Goal: Information Seeking & Learning: Learn about a topic

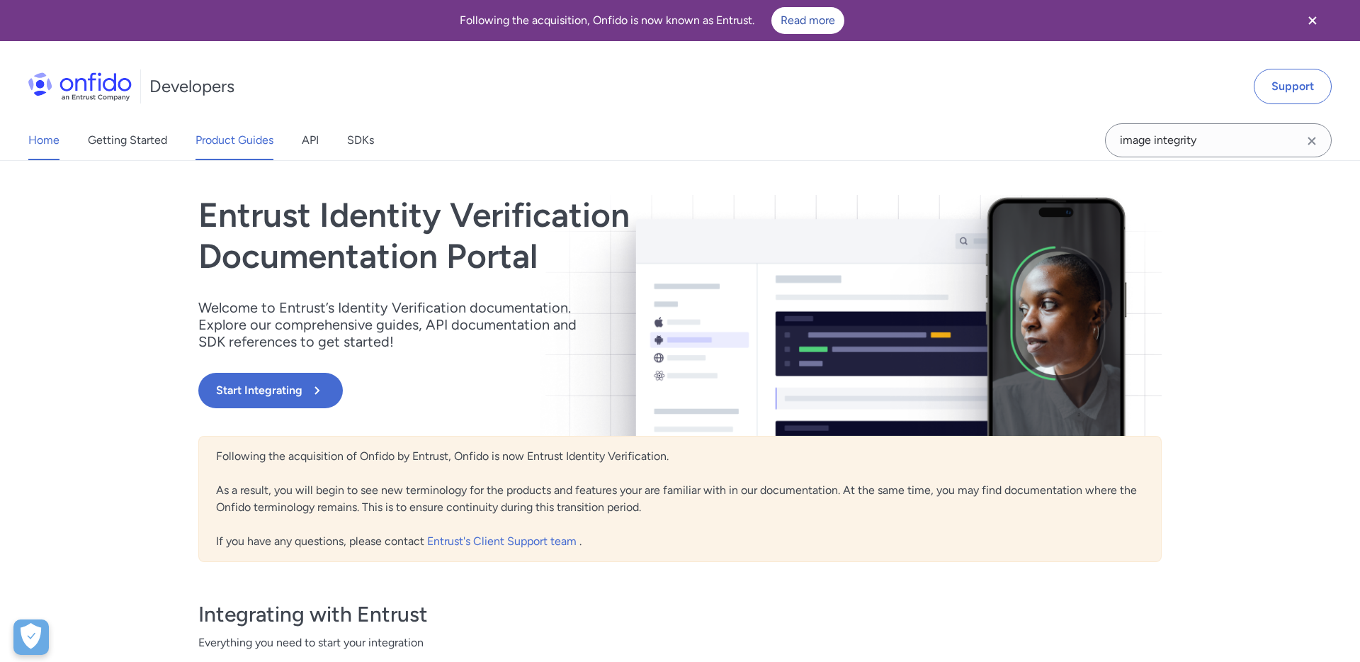
click at [229, 146] on link "Product Guides" at bounding box center [235, 140] width 78 height 40
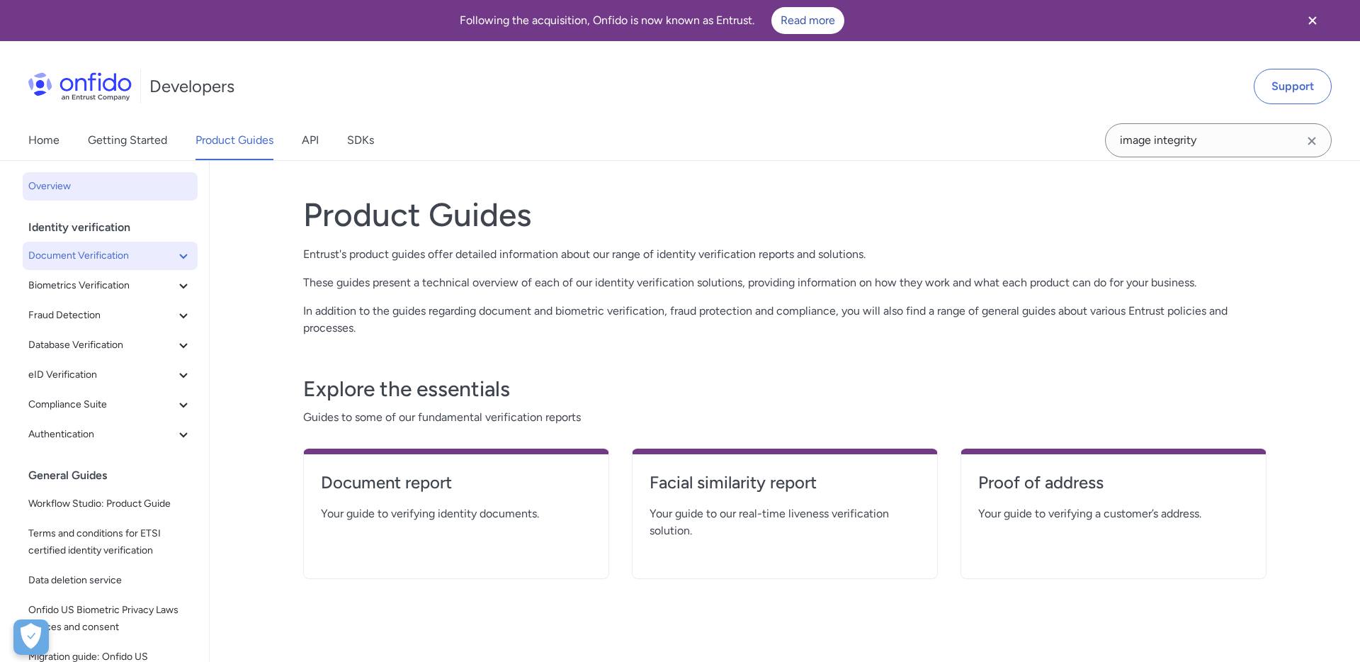
click at [156, 256] on span "Document Verification" at bounding box center [101, 255] width 147 height 17
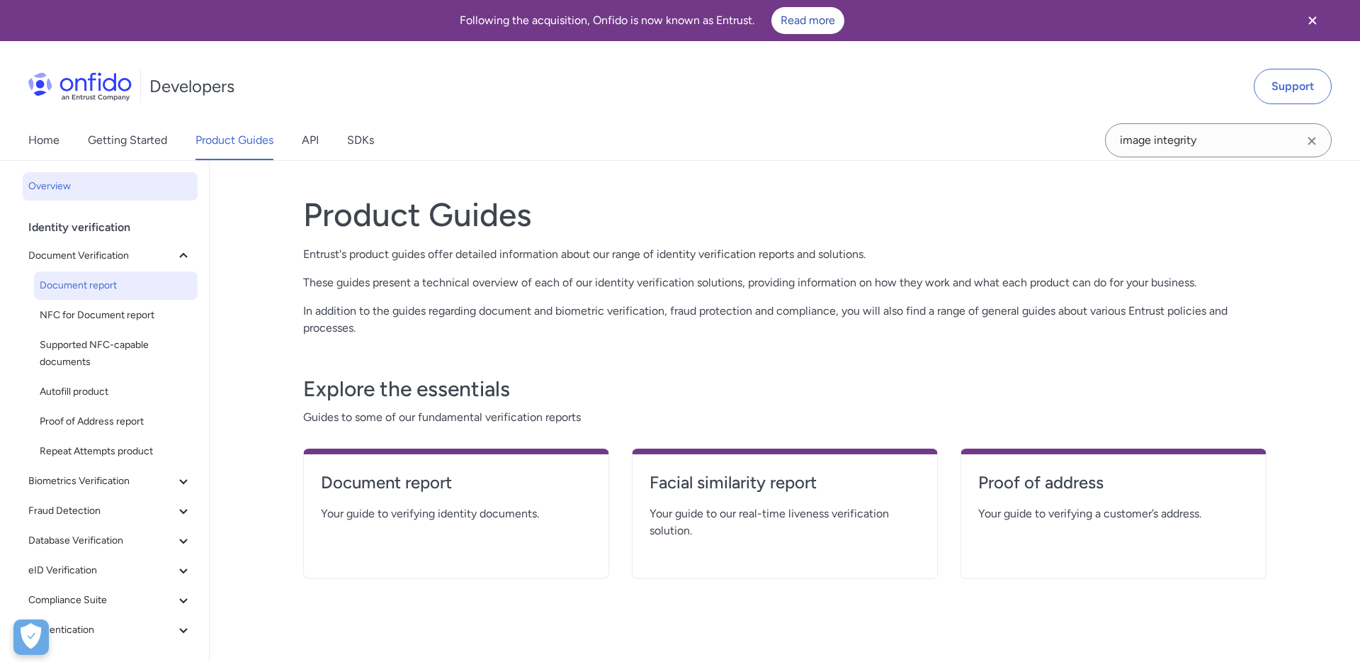
click at [128, 291] on span "Document report" at bounding box center [116, 285] width 152 height 17
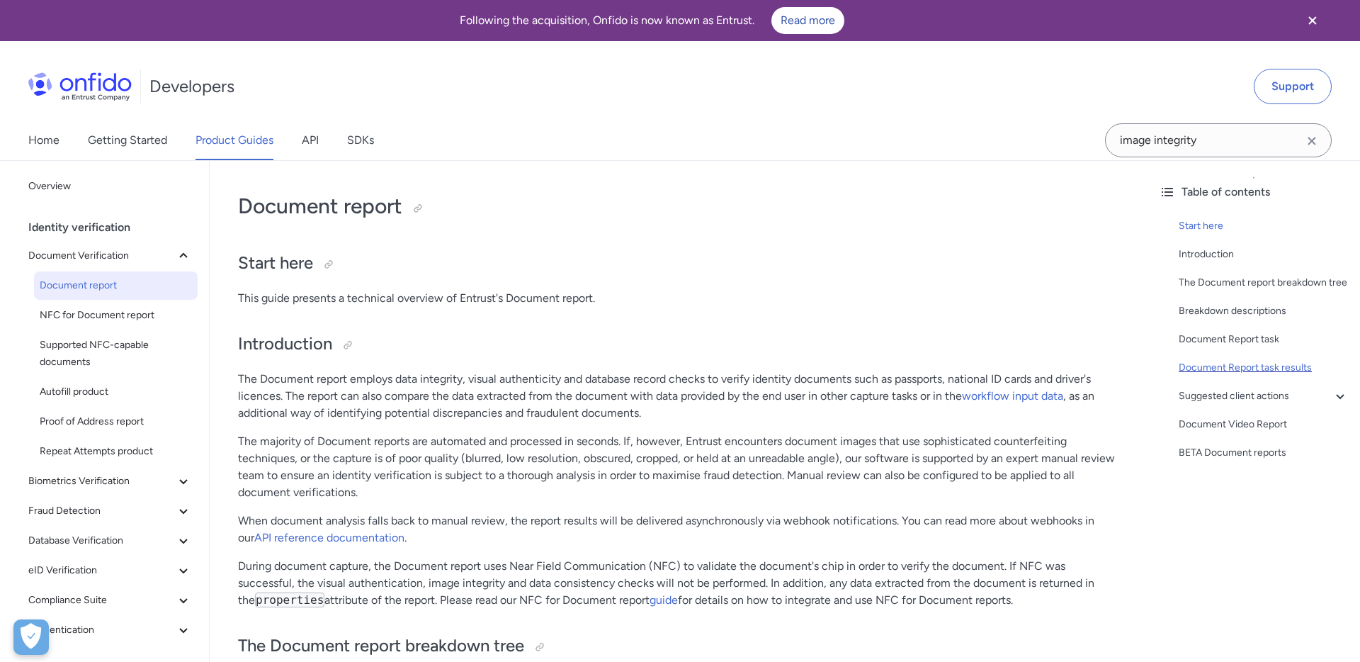
click at [1190, 366] on div "Document Report task results" at bounding box center [1264, 367] width 170 height 17
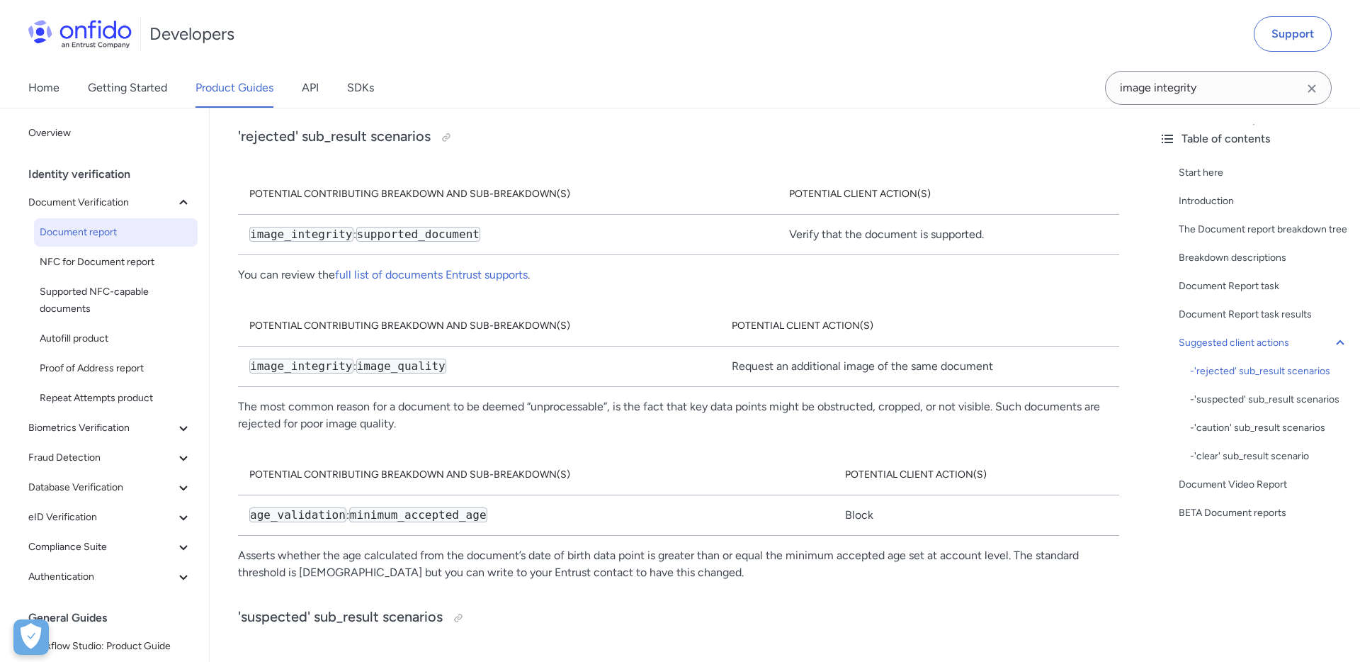
scroll to position [7710, 0]
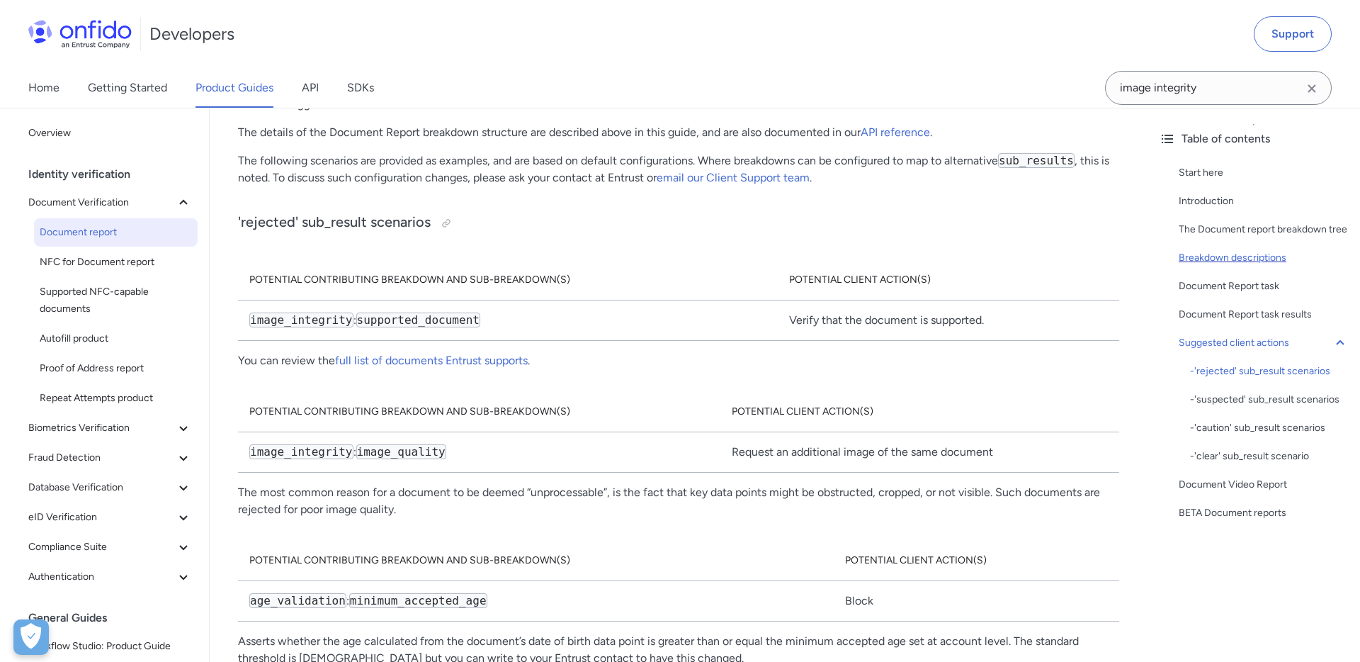
click at [1215, 254] on div "Breakdown descriptions" at bounding box center [1264, 257] width 170 height 17
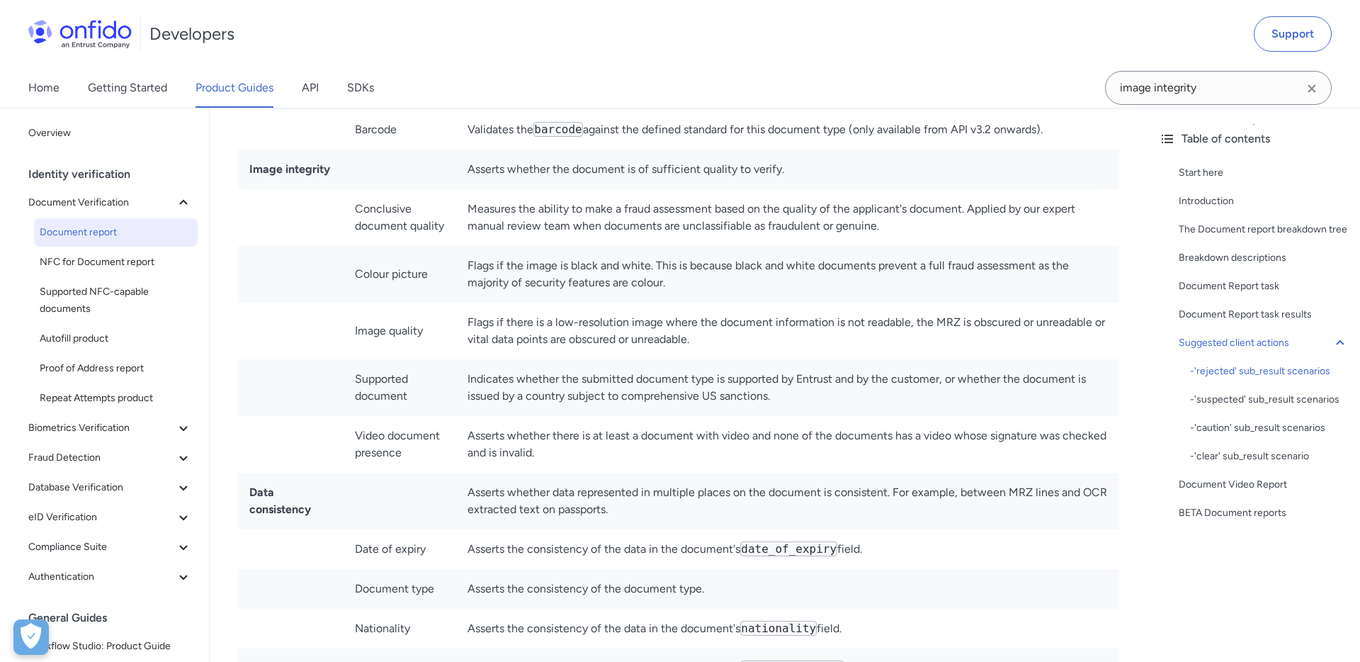
scroll to position [7871, 0]
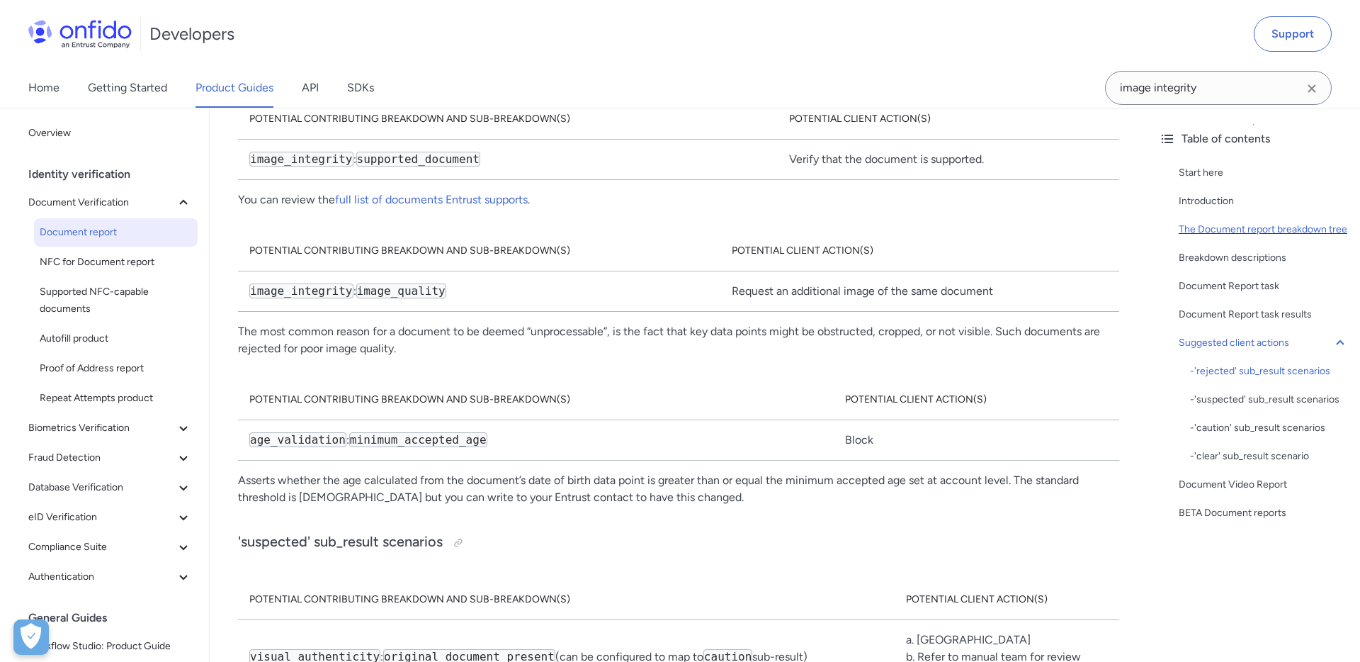
click at [1200, 227] on div "The Document report breakdown tree" at bounding box center [1264, 229] width 170 height 17
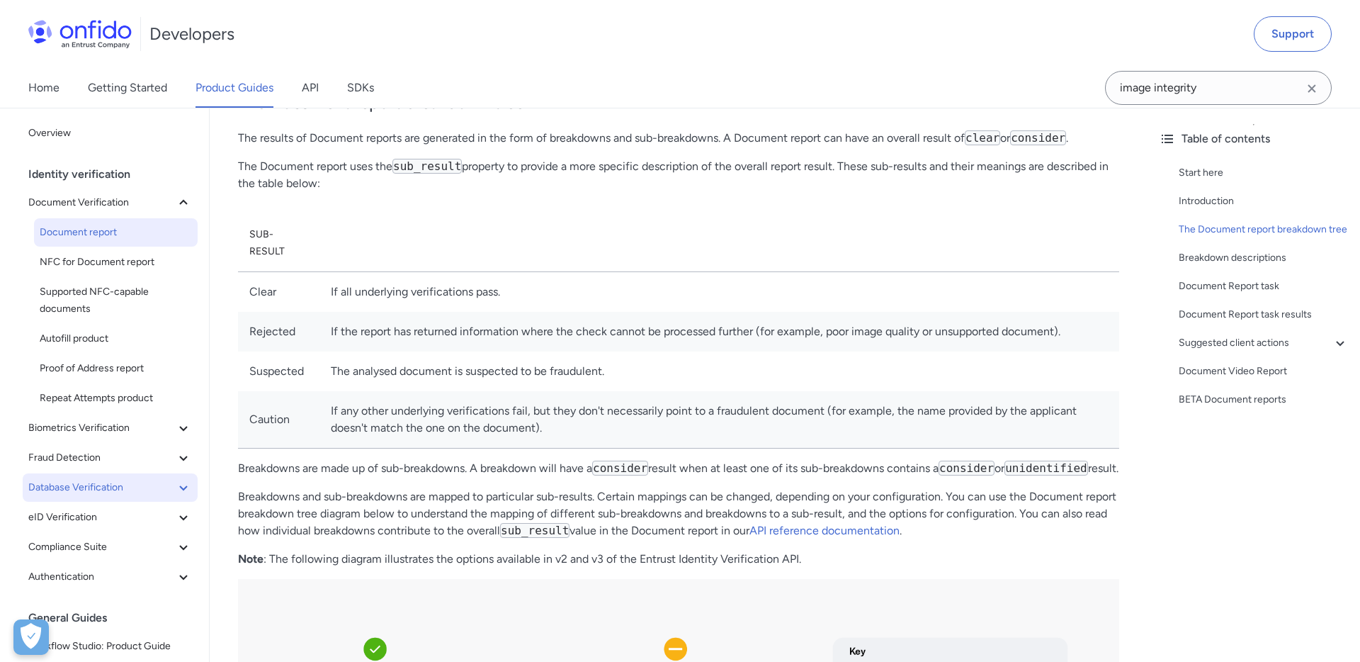
click at [181, 486] on icon at bounding box center [183, 487] width 8 height 5
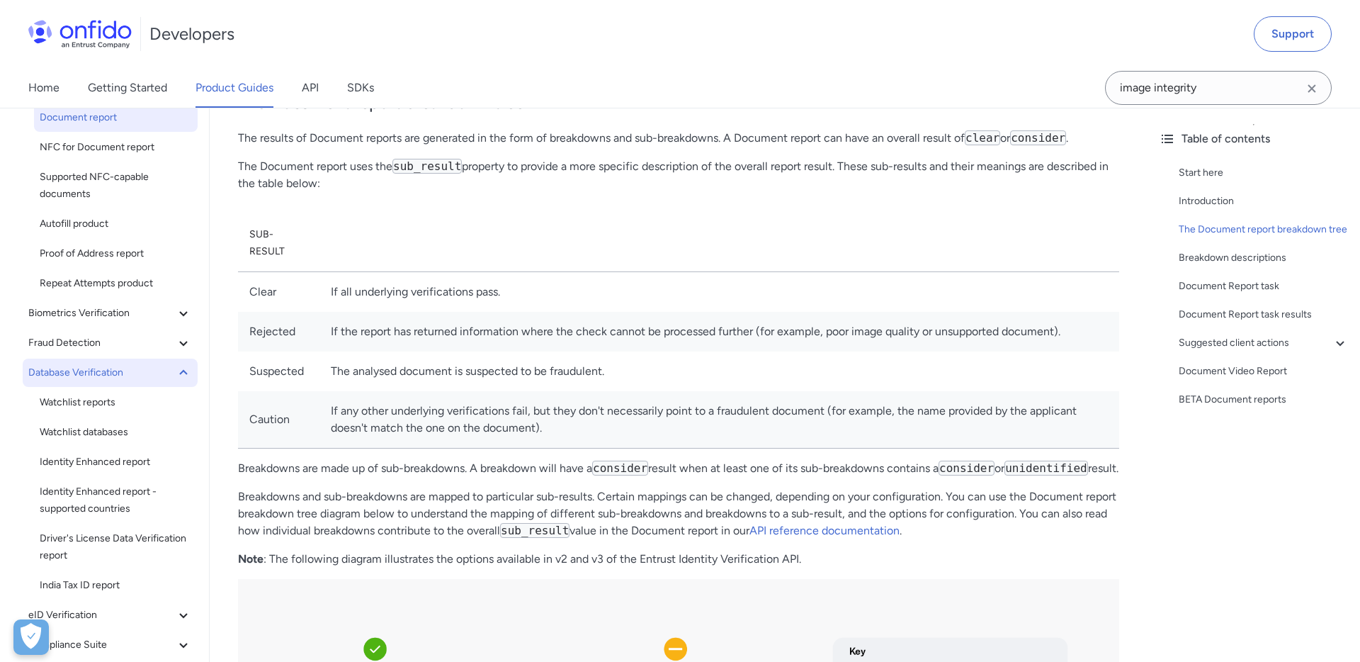
scroll to position [115, 0]
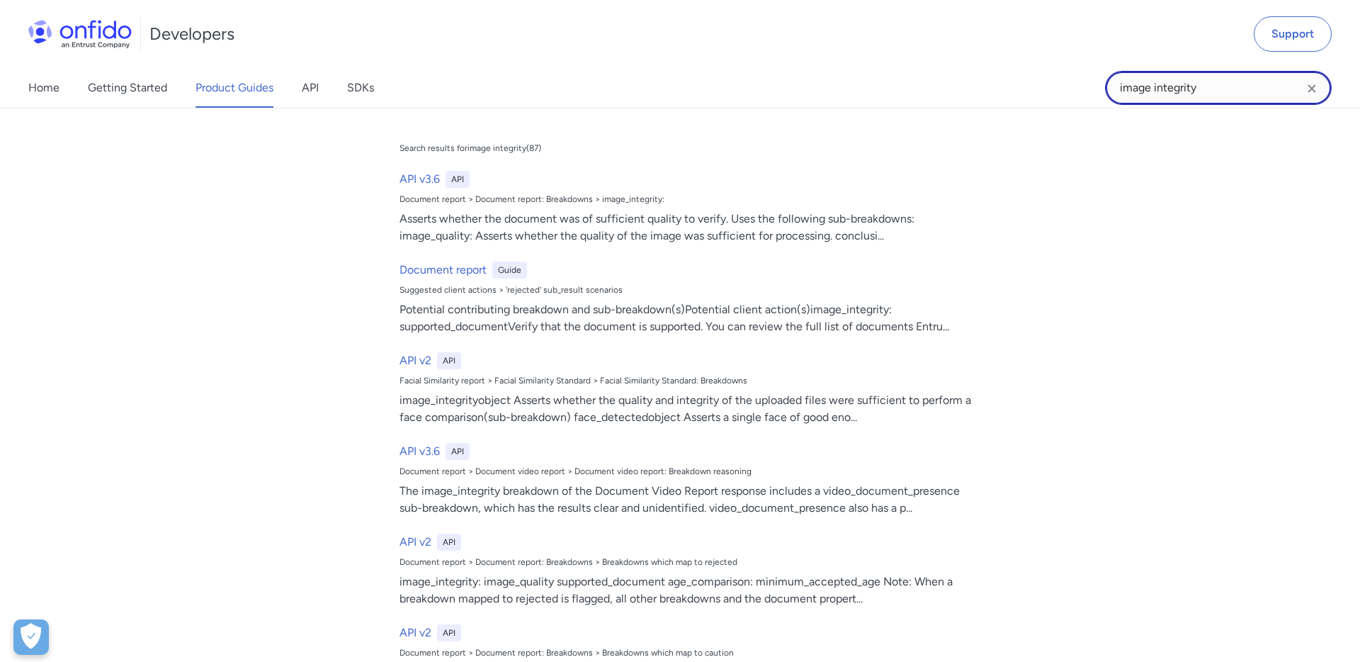
click at [1183, 89] on input "image integrity" at bounding box center [1218, 88] width 227 height 34
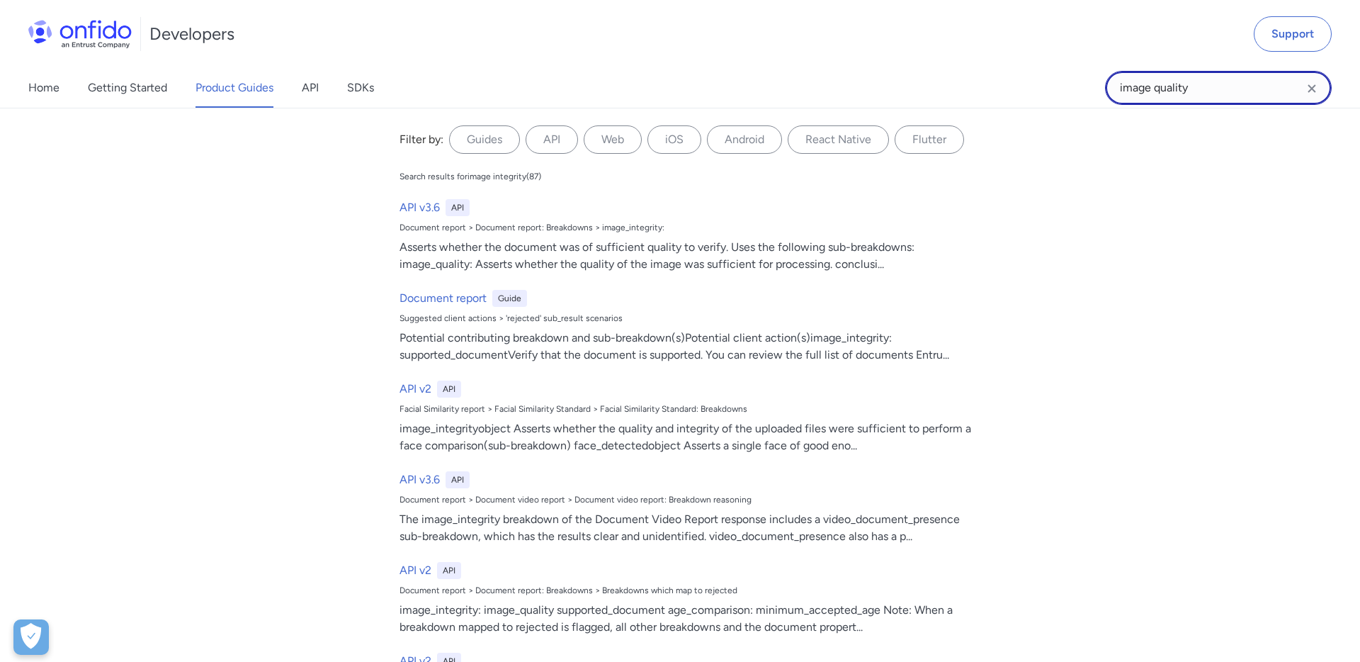
type input "image quality"
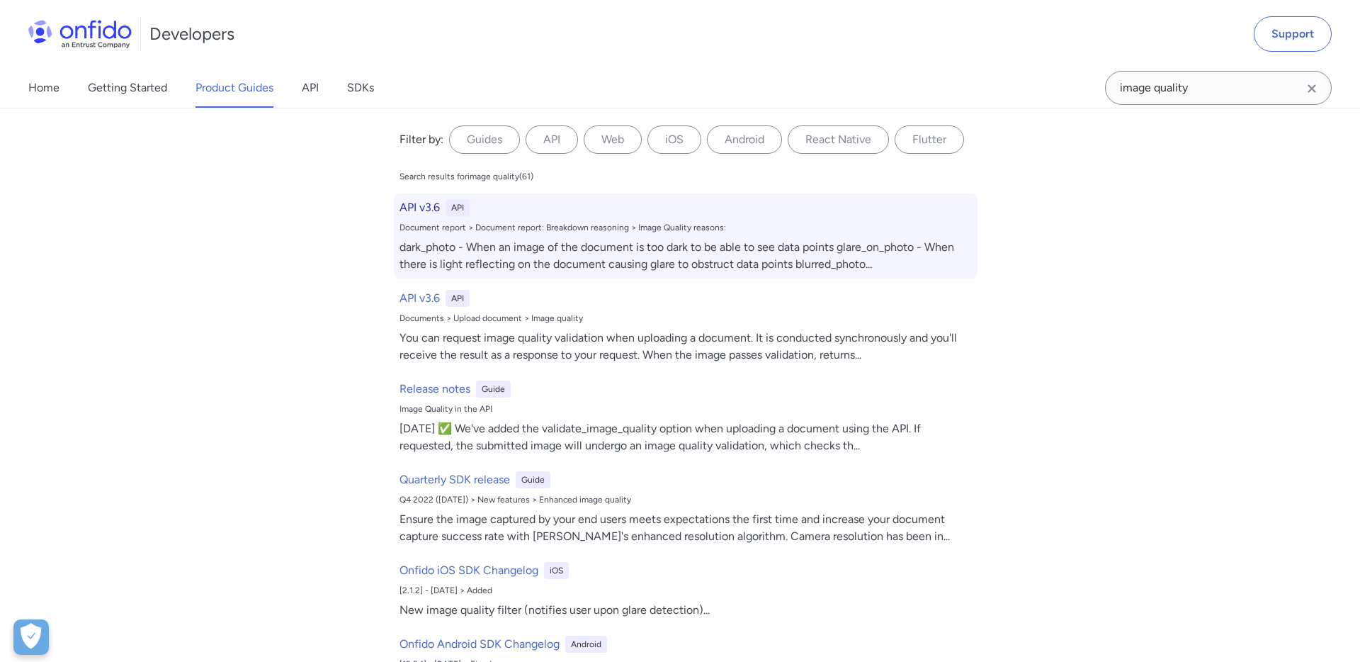
click at [582, 253] on div "dark_photo - When an image of the document is too dark to be able to see data p…" at bounding box center [686, 256] width 573 height 34
select select "http"
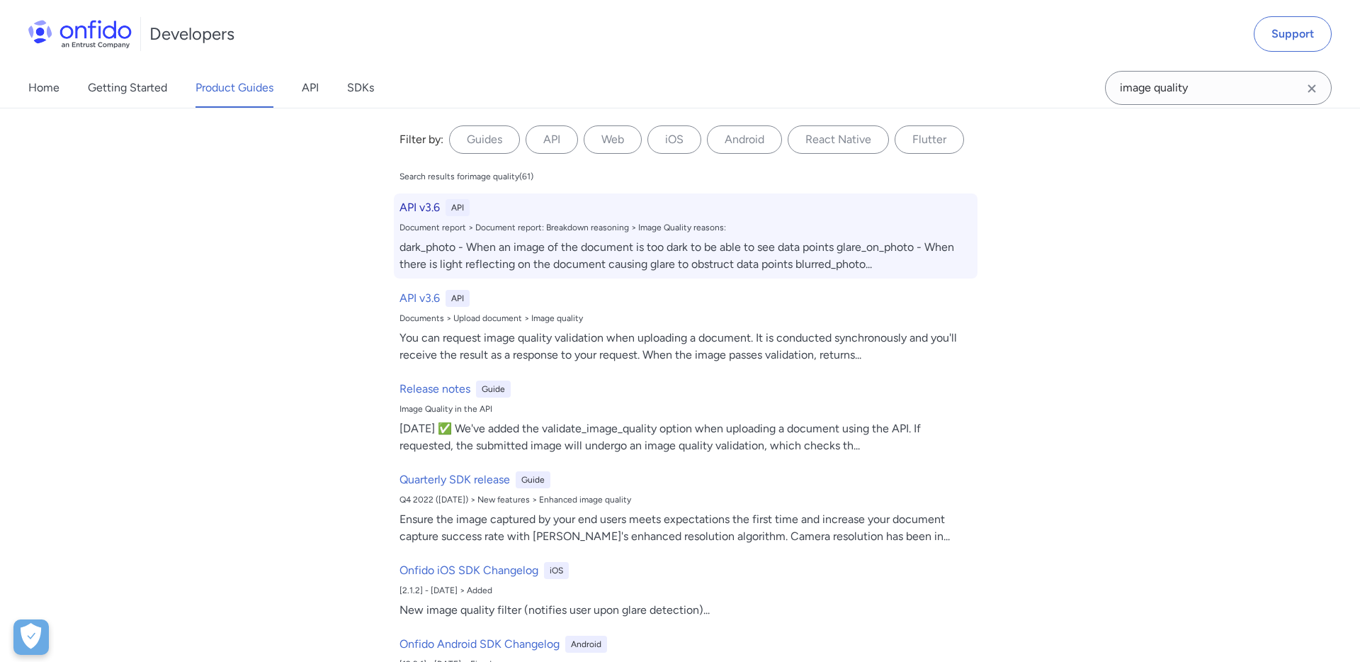
select select "http"
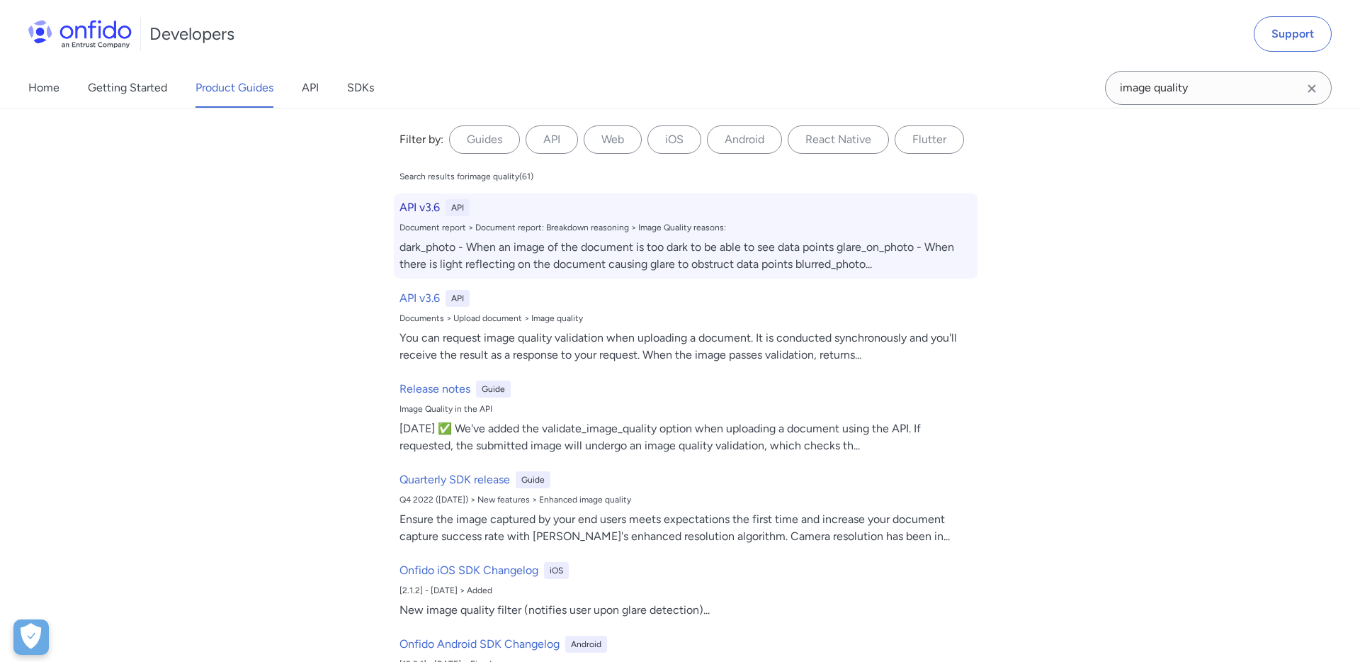
select select "http"
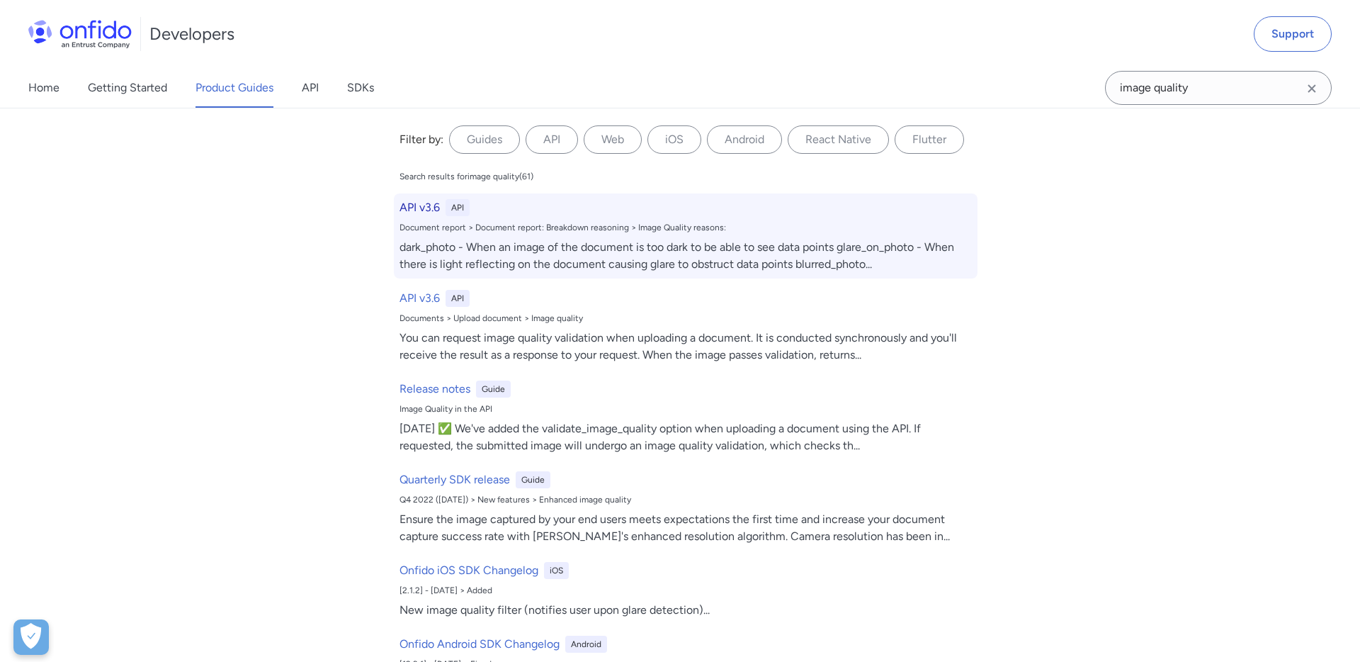
select select "http"
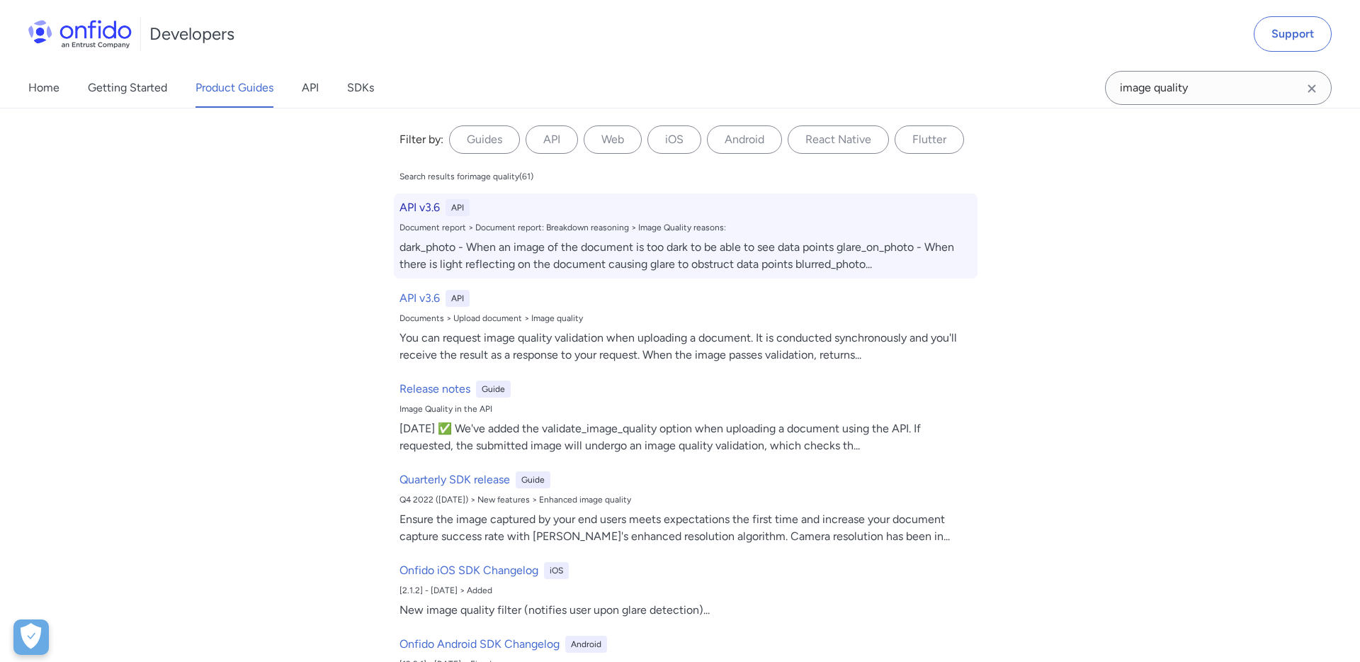
select select "http"
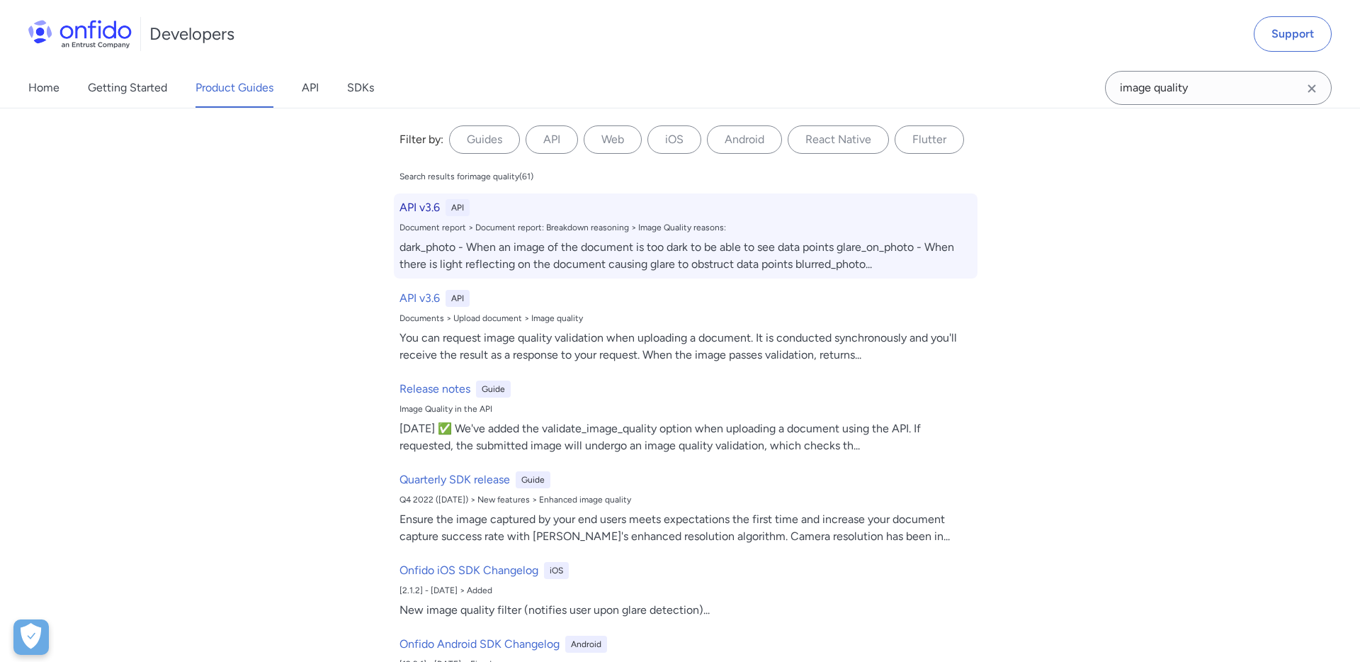
select select "http"
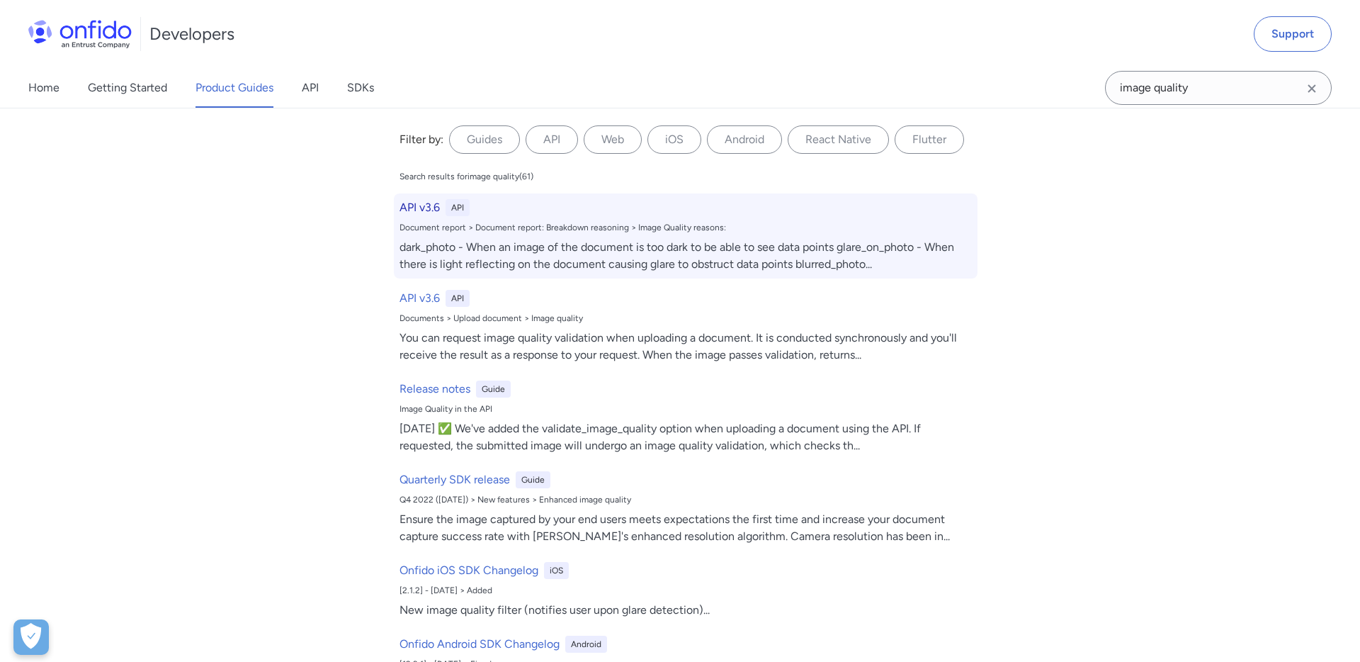
select select "http"
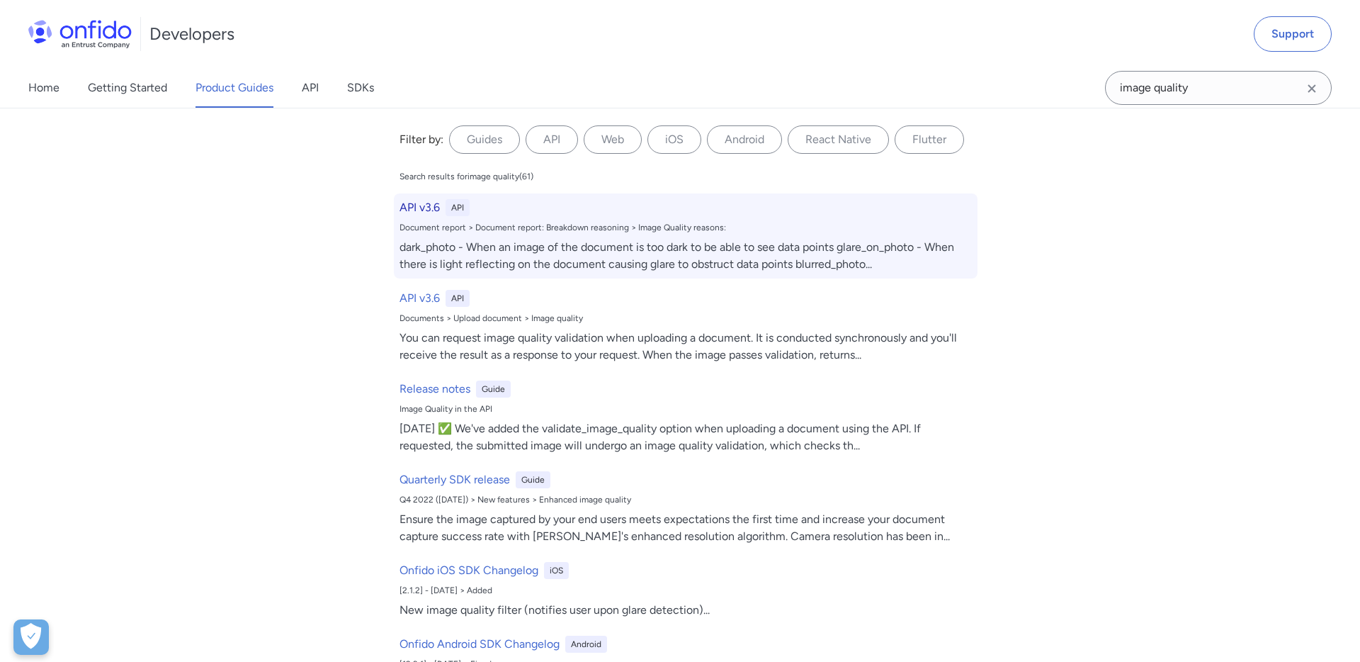
select select "http"
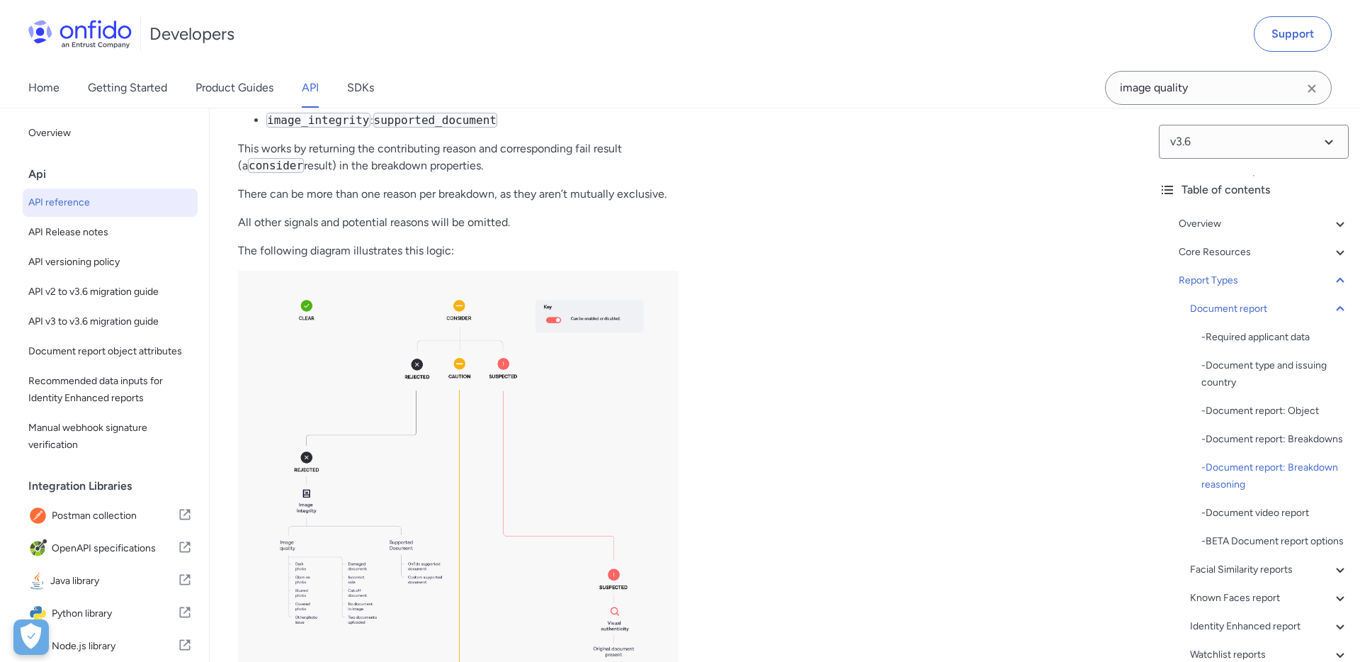
scroll to position [56736, 0]
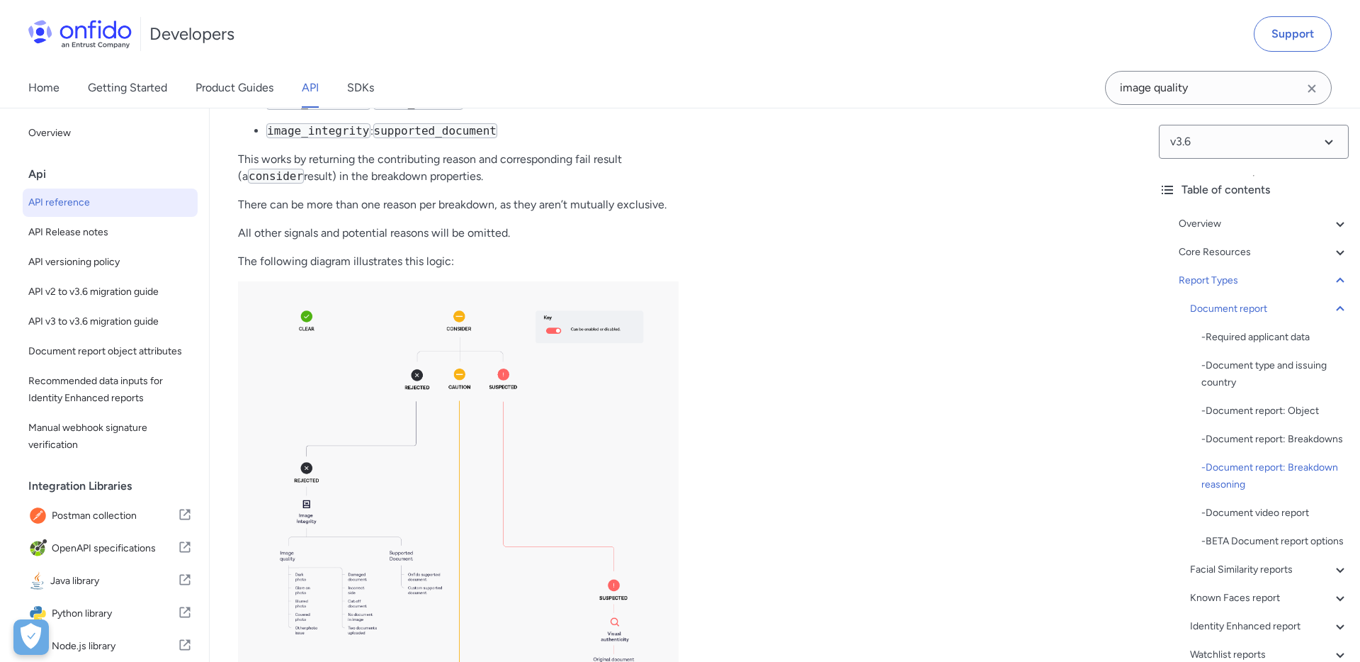
click at [449, 110] on code "image_quality" at bounding box center [418, 102] width 90 height 15
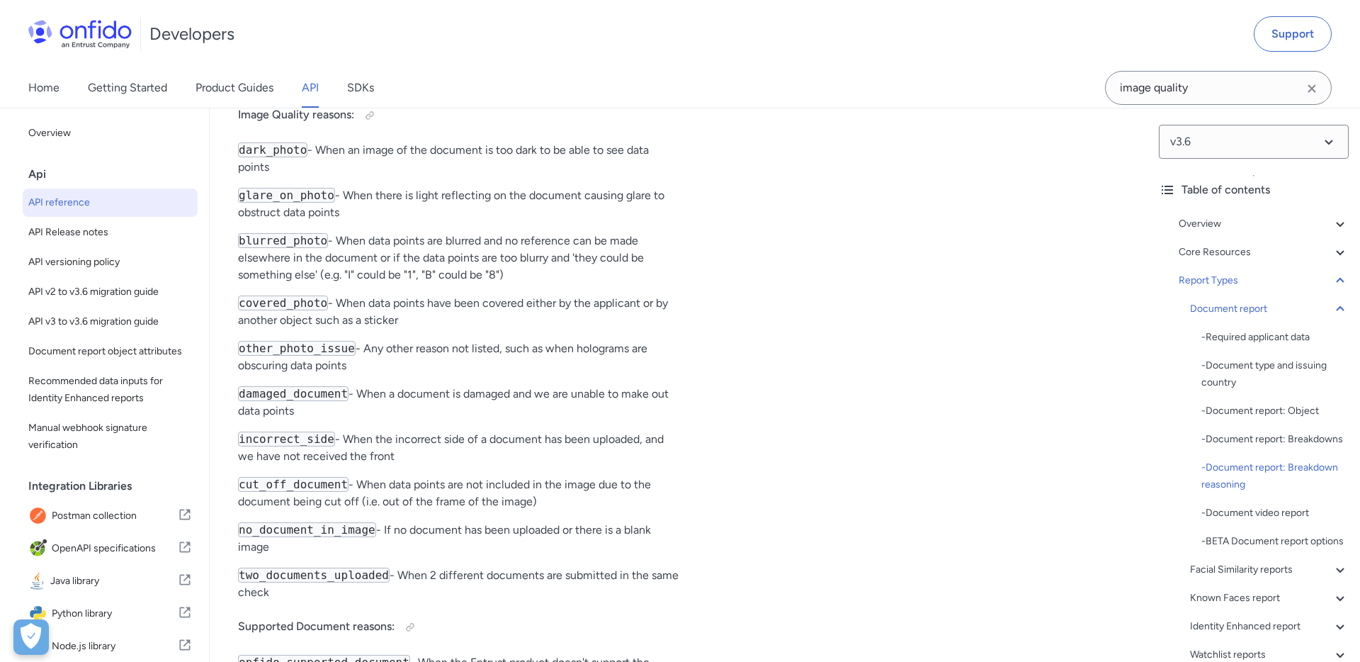
scroll to position [58404, 0]
click at [302, 128] on h4 "Image Quality reasons:" at bounding box center [458, 117] width 441 height 23
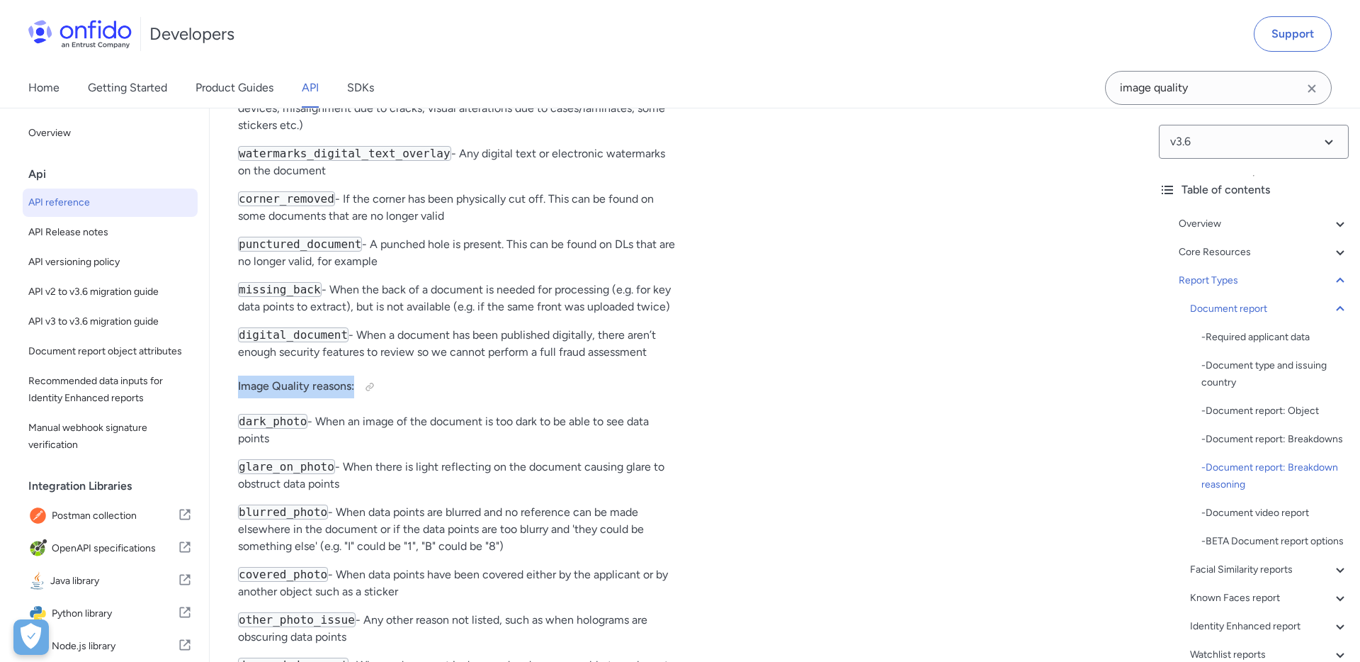
scroll to position [57989, 0]
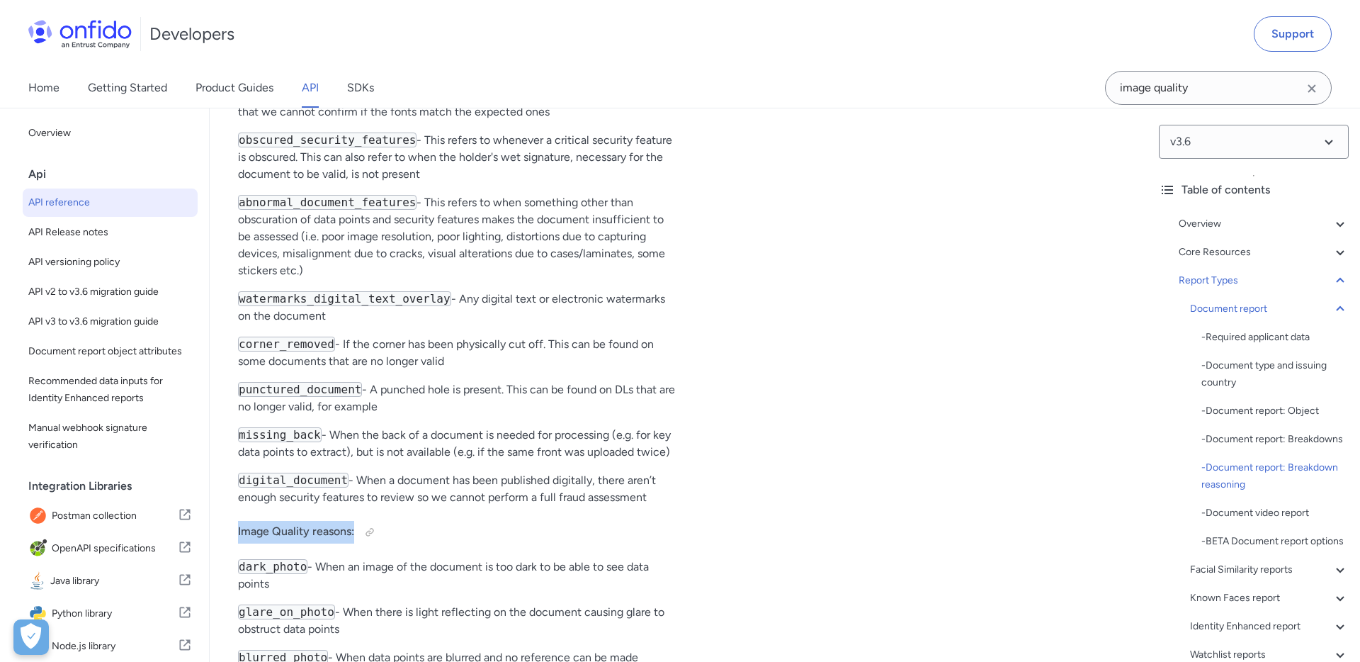
click at [464, 120] on p "obscured_data_points - This refers to when data points are obscured to the poin…" at bounding box center [458, 103] width 441 height 34
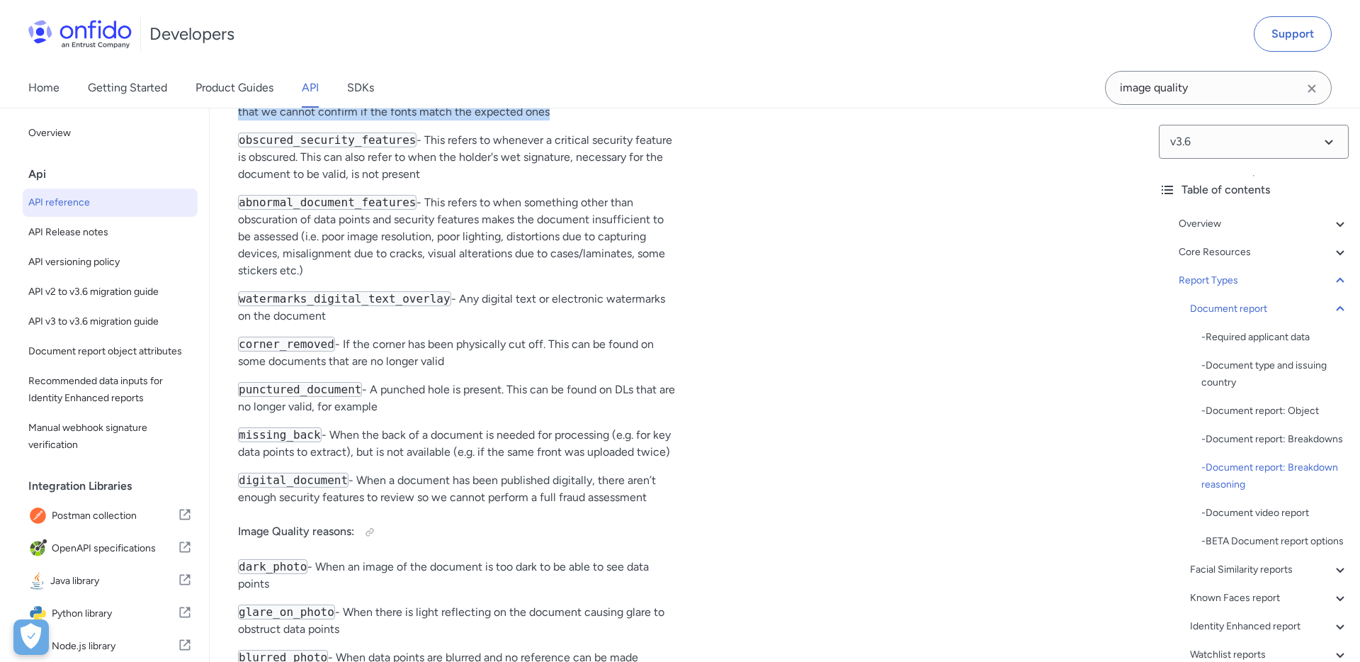
click at [464, 120] on p "obscured_data_points - This refers to when data points are obscured to the poin…" at bounding box center [458, 103] width 441 height 34
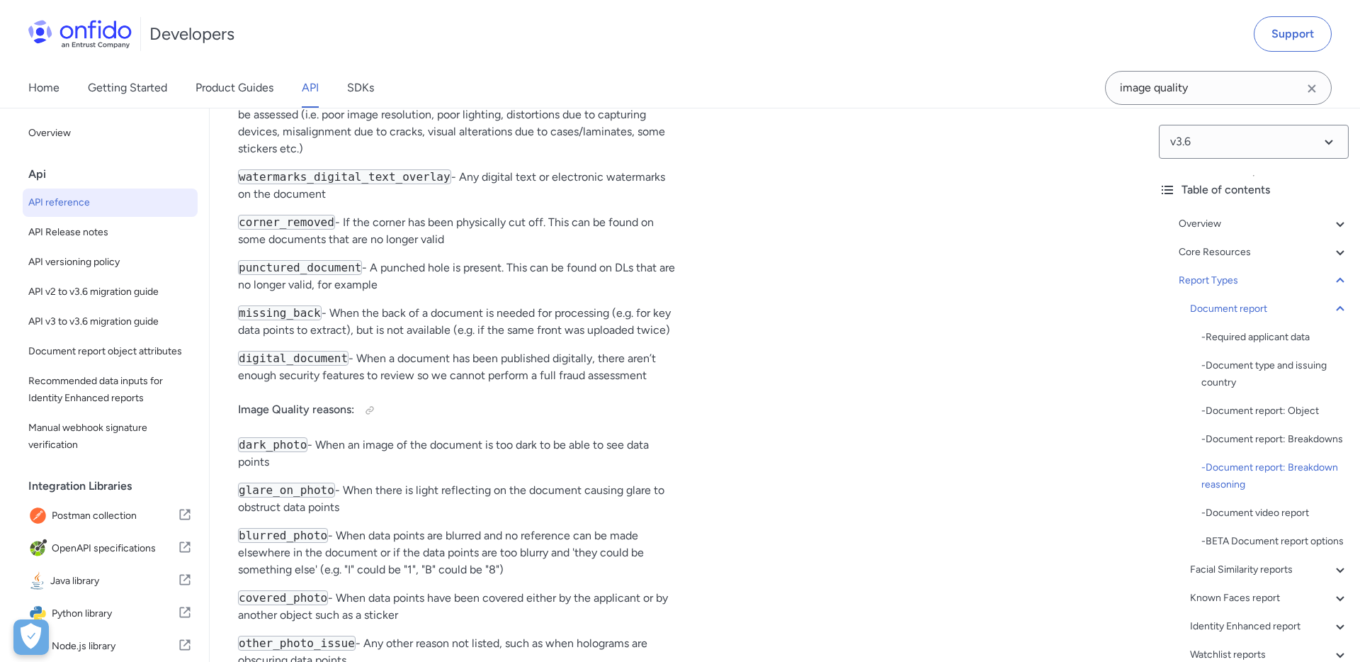
scroll to position [58112, 0]
click at [464, 156] on p "abnormal_document_features - This refers to when something other than obscurati…" at bounding box center [458, 113] width 441 height 85
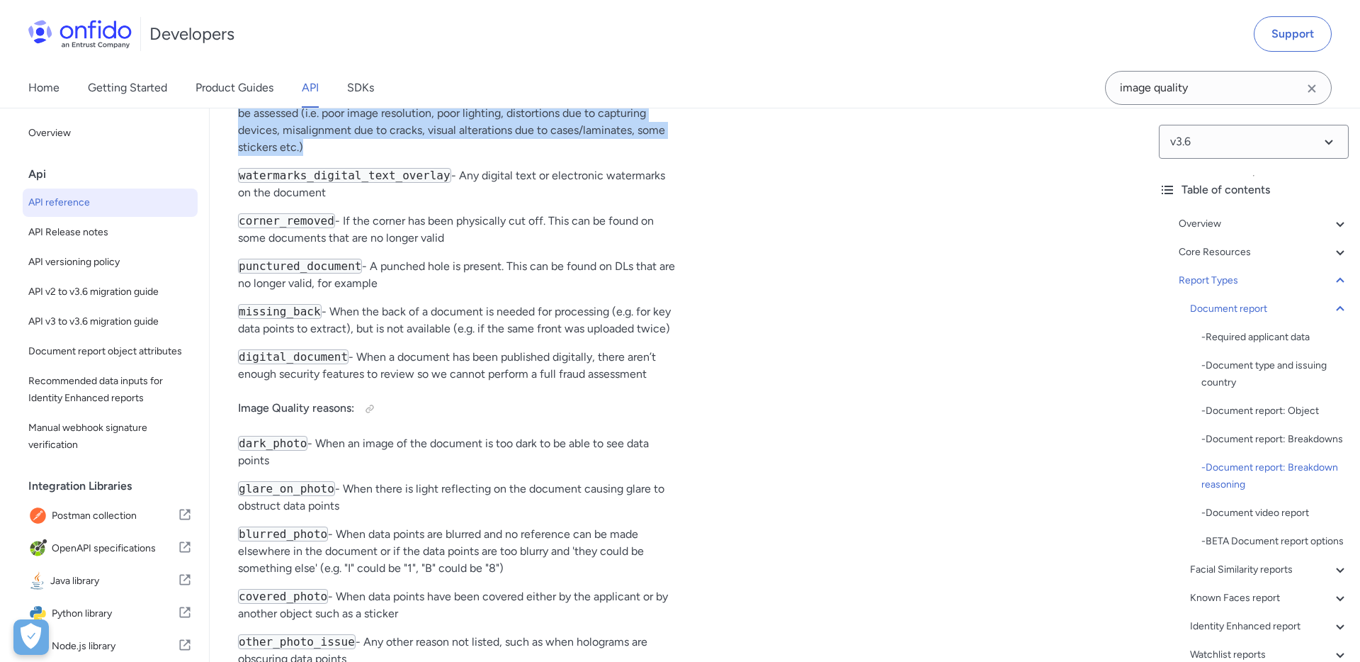
click at [464, 156] on p "abnormal_document_features - This refers to when something other than obscurati…" at bounding box center [458, 113] width 441 height 85
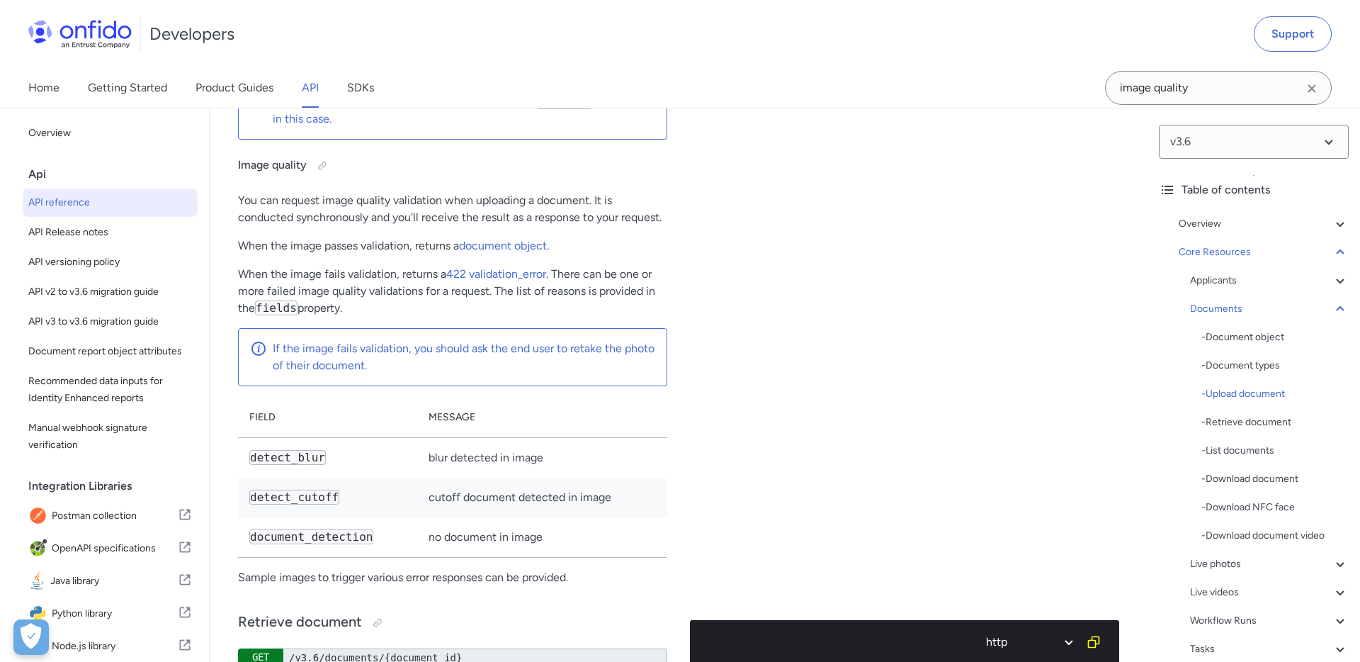
scroll to position [24687, 0]
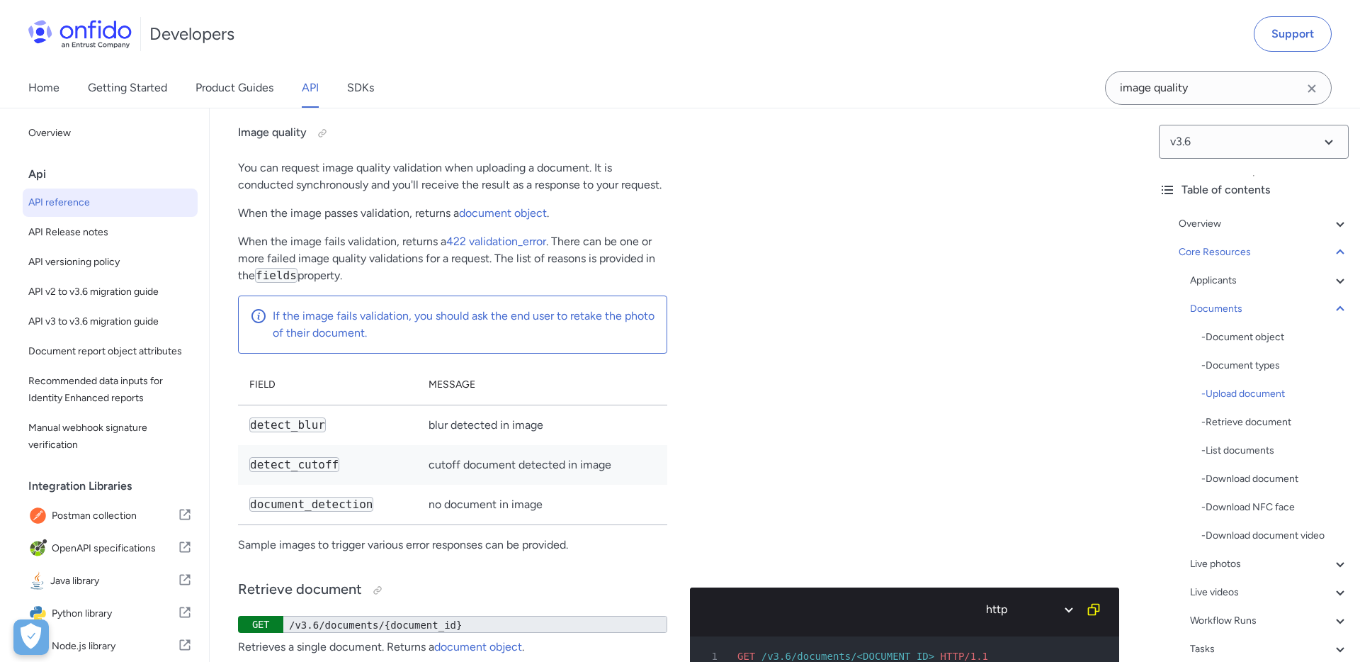
click at [359, 284] on p "When the image fails validation, returns a 422 validation_error . There can be …" at bounding box center [452, 258] width 429 height 51
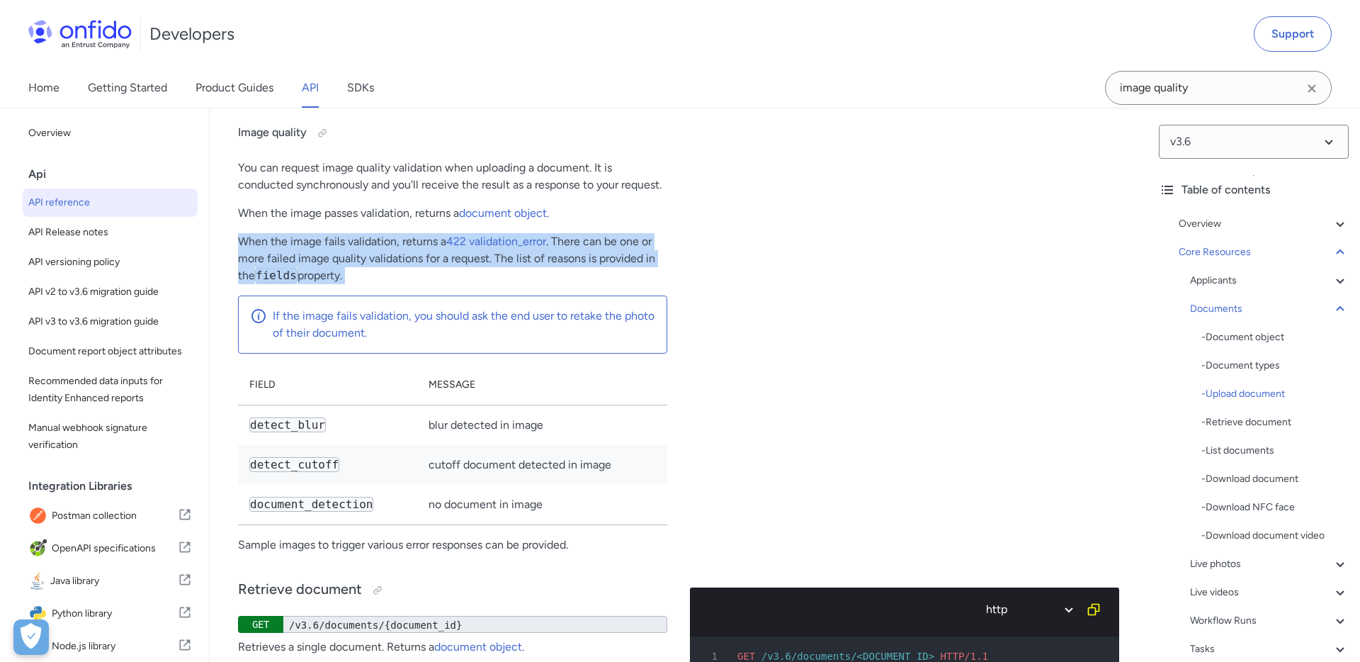
click at [359, 284] on p "When the image fails validation, returns a 422 validation_error . There can be …" at bounding box center [452, 258] width 429 height 51
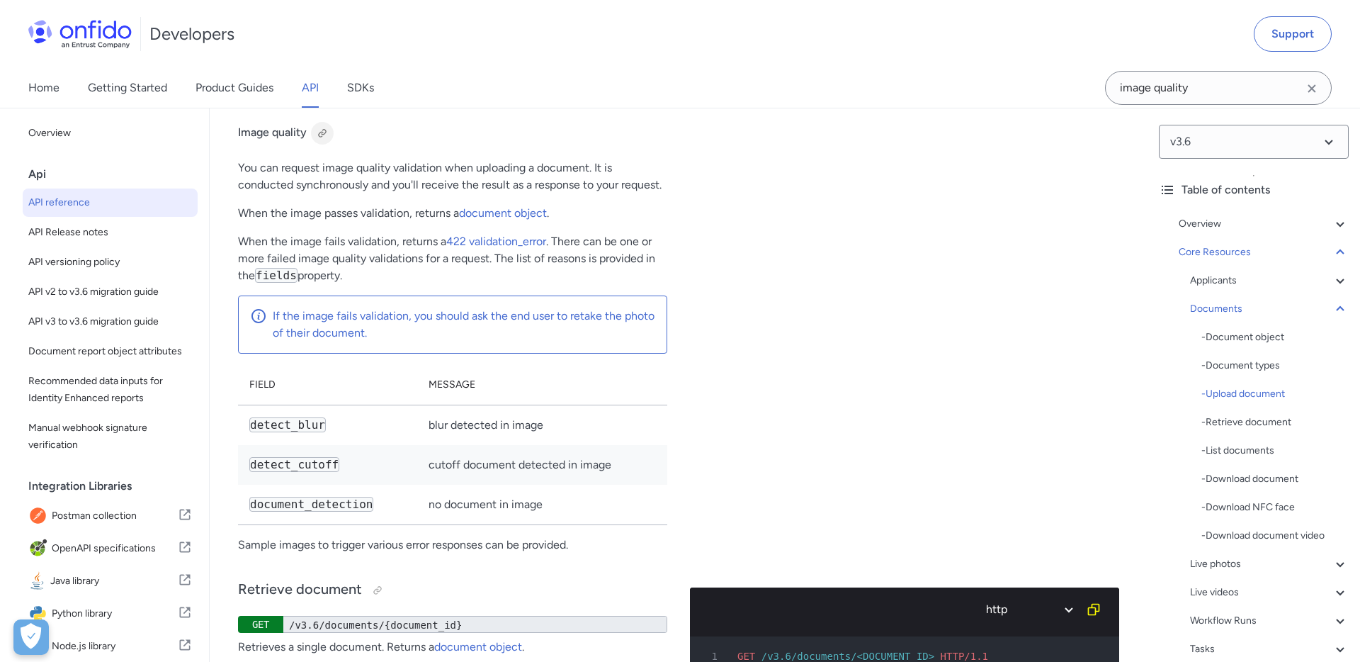
click at [321, 139] on div at bounding box center [322, 133] width 11 height 11
drag, startPoint x: 239, startPoint y: 327, endPoint x: 358, endPoint y: 356, distance: 122.7
click at [358, 284] on p "When the image fails validation, returns a 422 validation_error . There can be …" at bounding box center [452, 258] width 429 height 51
copy p "When the image fails validation, returns a 422 validation_error . There can be …"
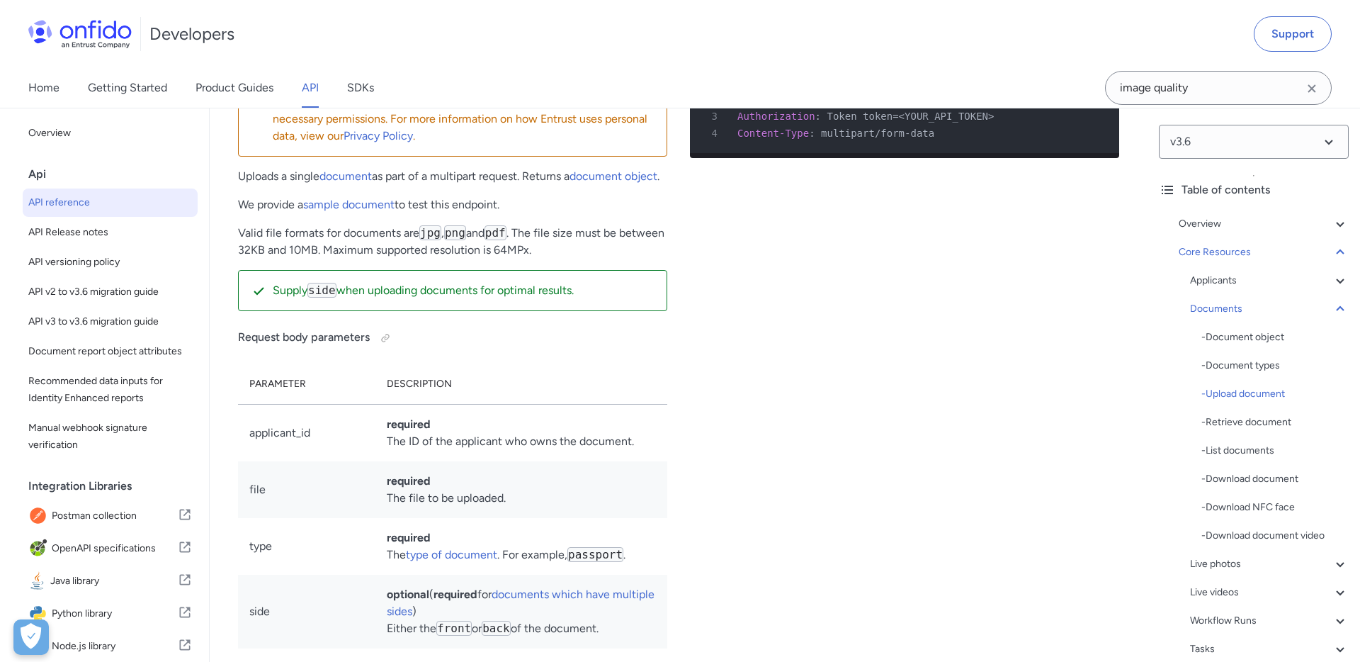
scroll to position [23347, 0]
drag, startPoint x: 283, startPoint y: 248, endPoint x: 532, endPoint y: 299, distance: 253.9
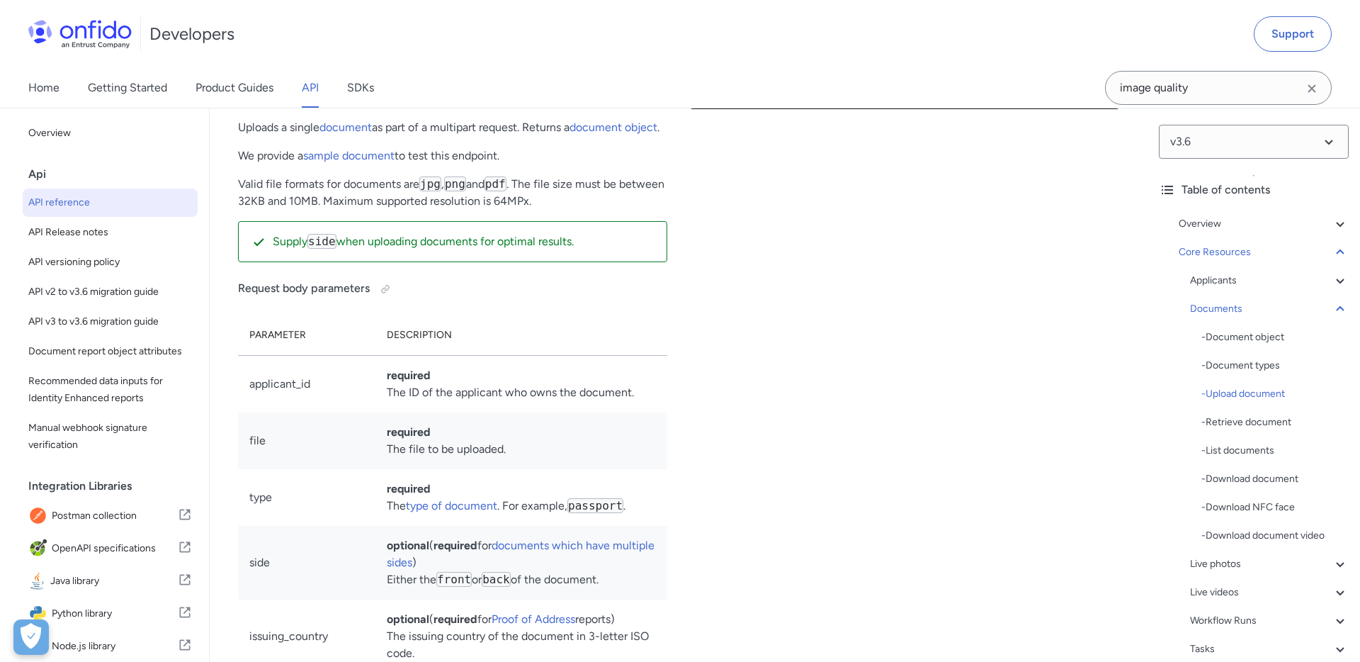
scroll to position [23399, 0]
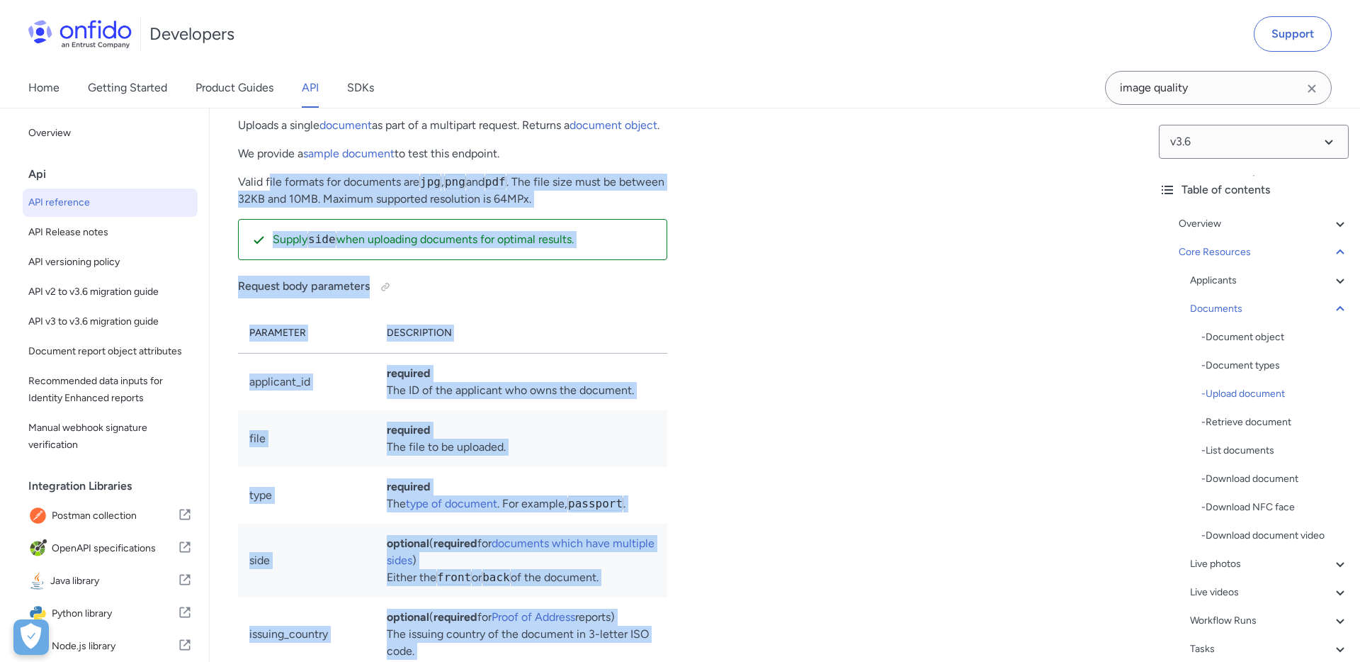
drag, startPoint x: 270, startPoint y: 264, endPoint x: 689, endPoint y: 291, distance: 419.6
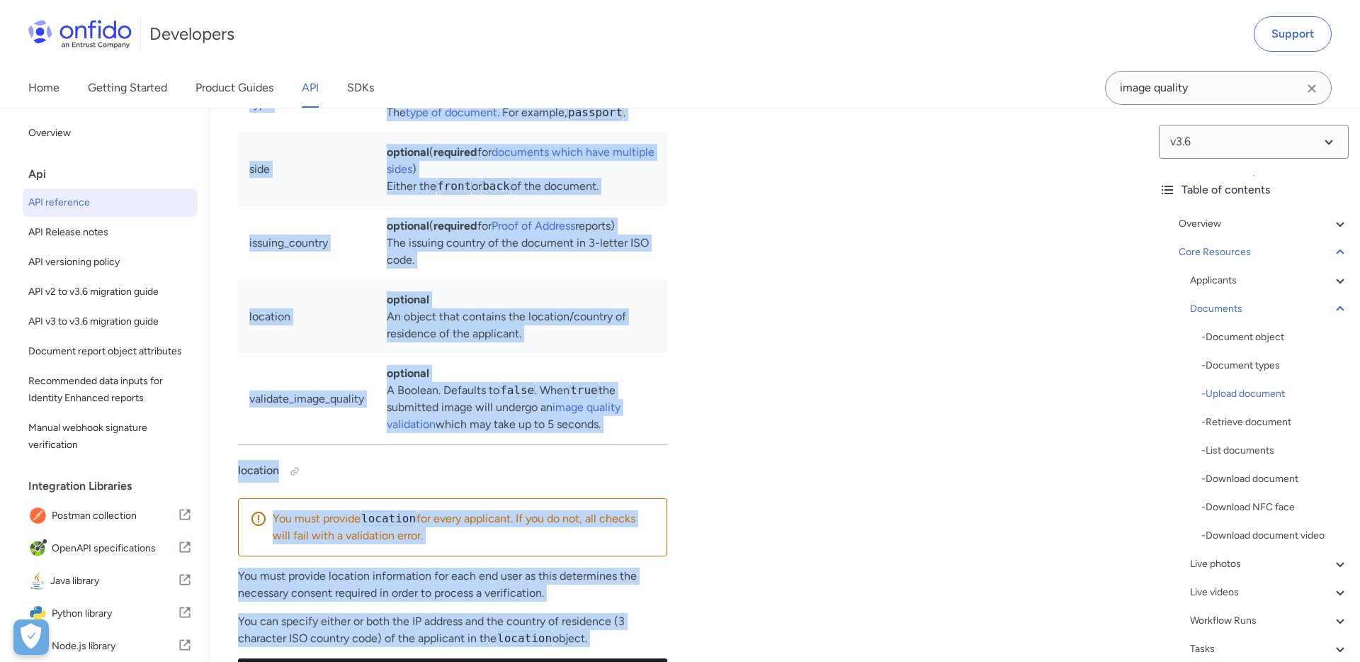
scroll to position [24006, 0]
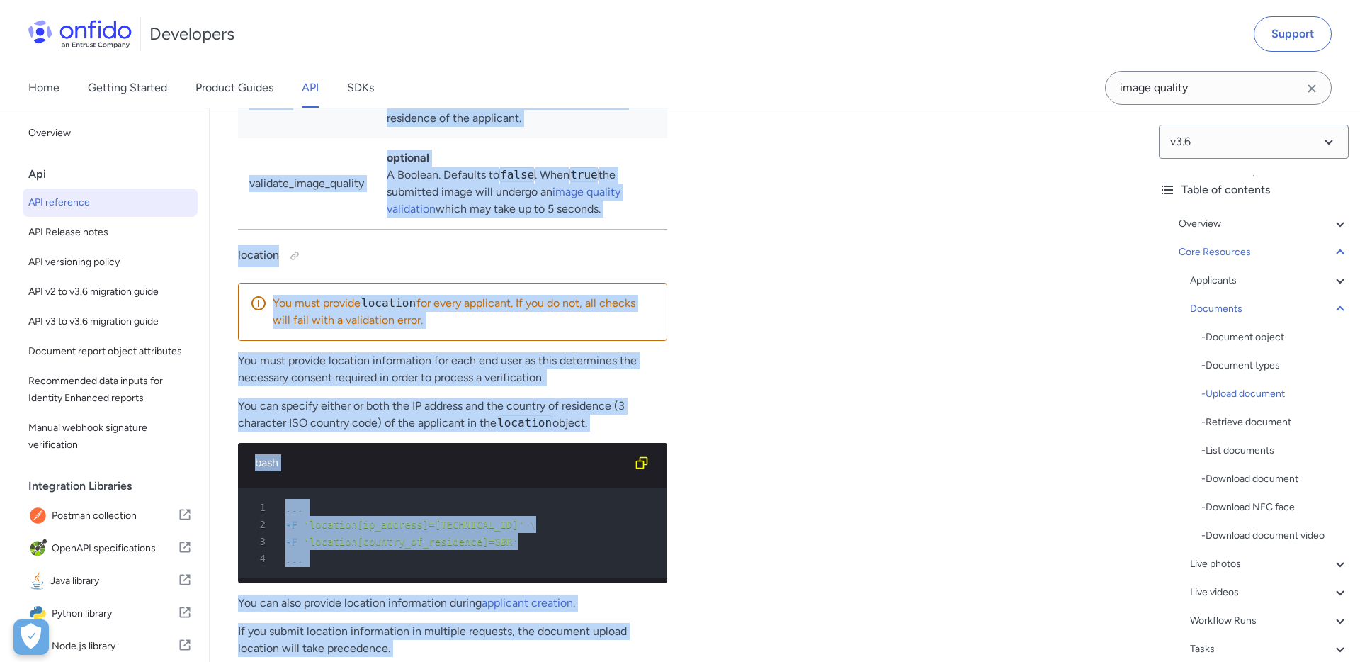
click at [778, 278] on div "Upload passport.png ruby python php javascript java http bash 1 POST /v3.6/docu…" at bounding box center [904, 289] width 429 height 1913
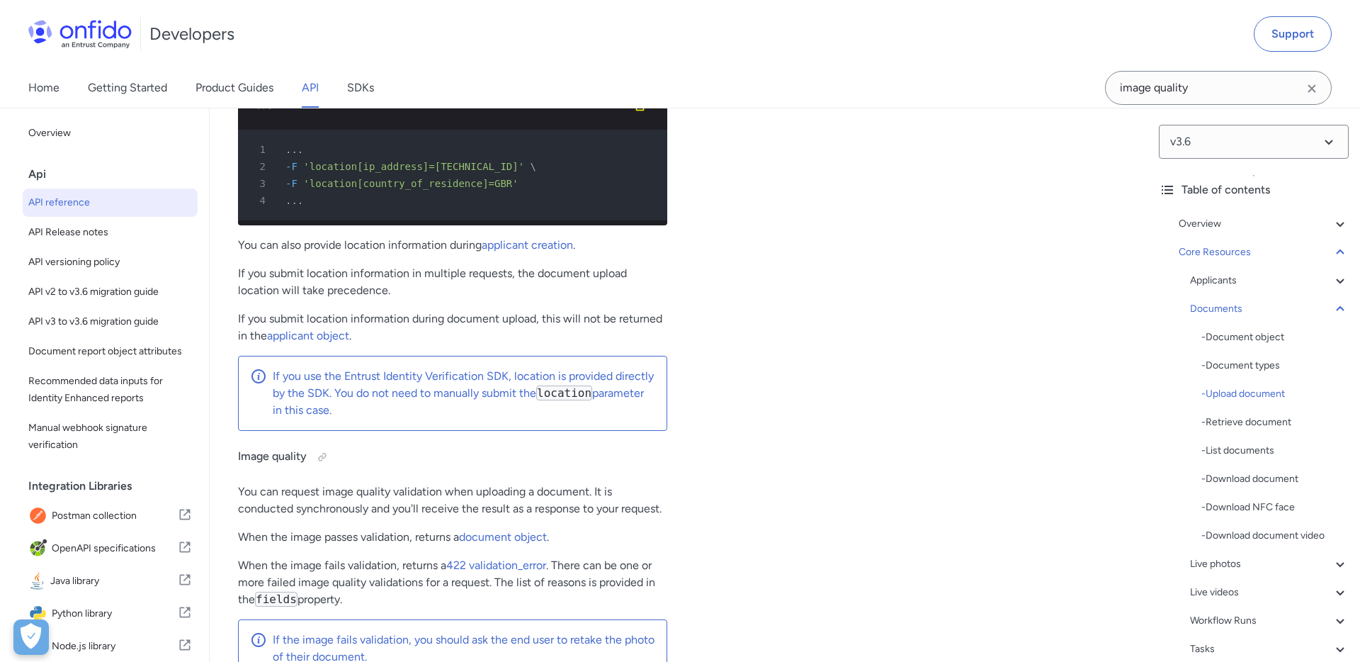
scroll to position [24608, 0]
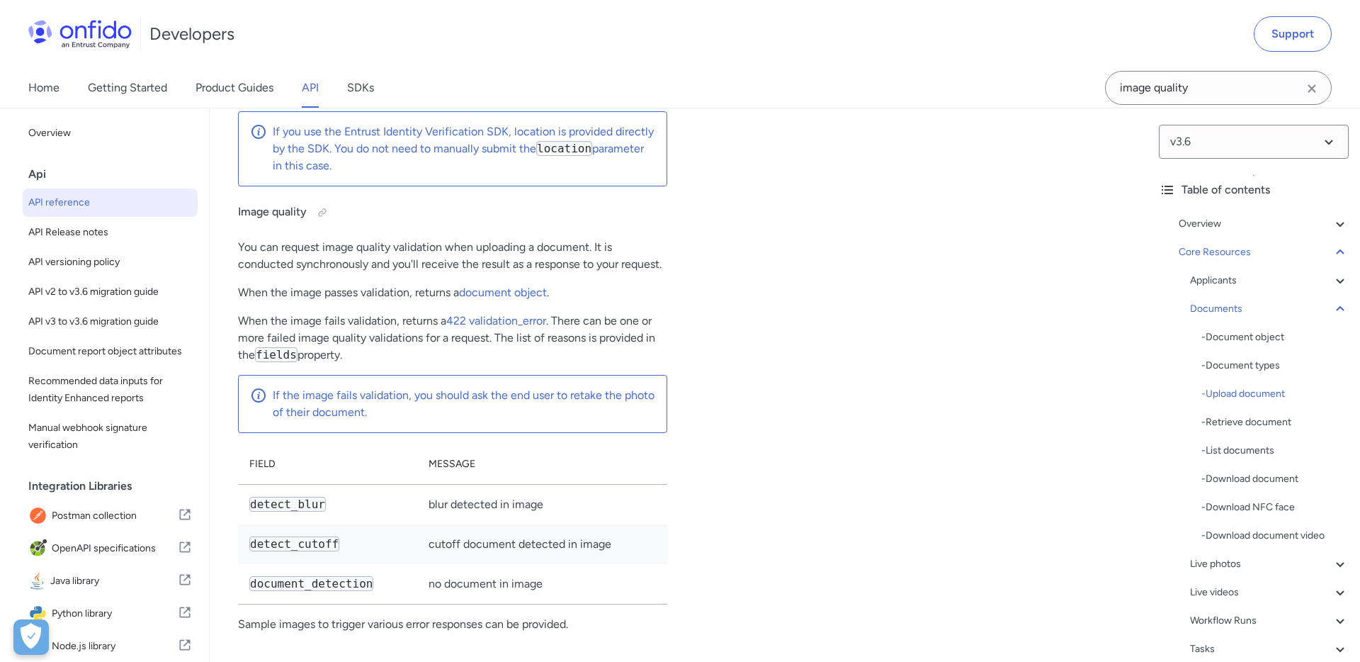
click at [294, 273] on p "You can request image quality validation when uploading a document. It is condu…" at bounding box center [452, 256] width 429 height 34
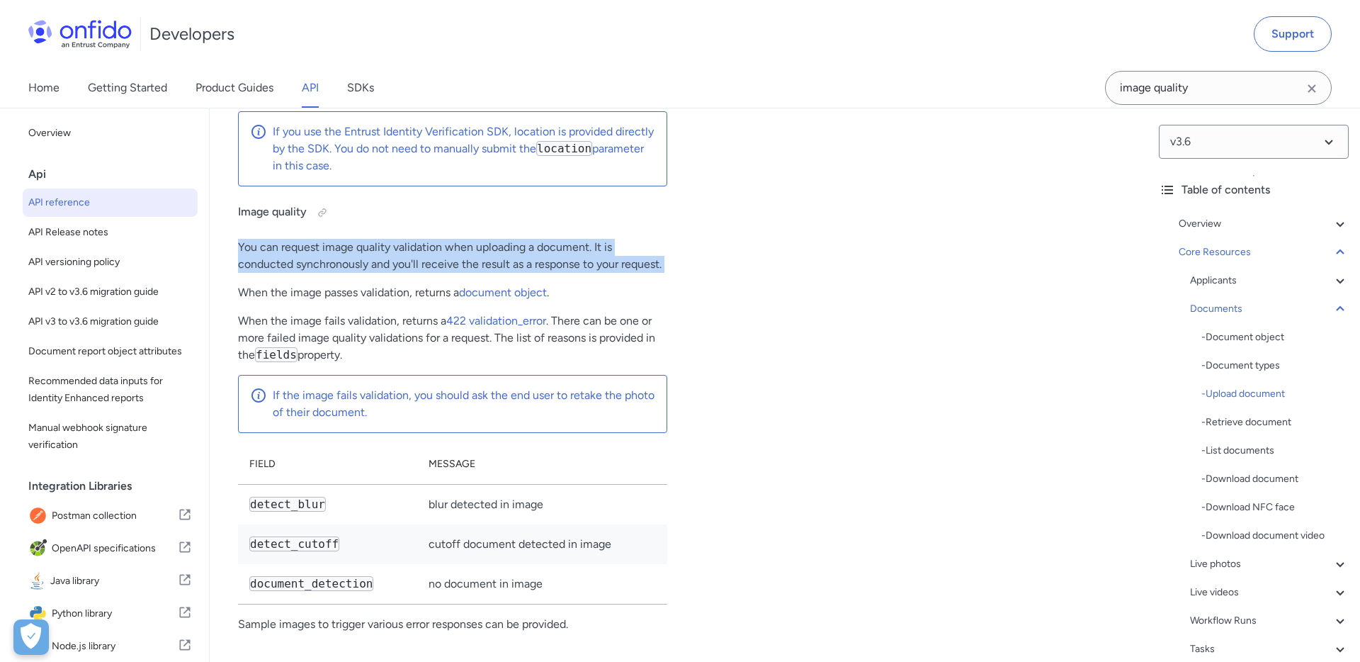
click at [294, 273] on p "You can request image quality validation when uploading a document. It is condu…" at bounding box center [452, 256] width 429 height 34
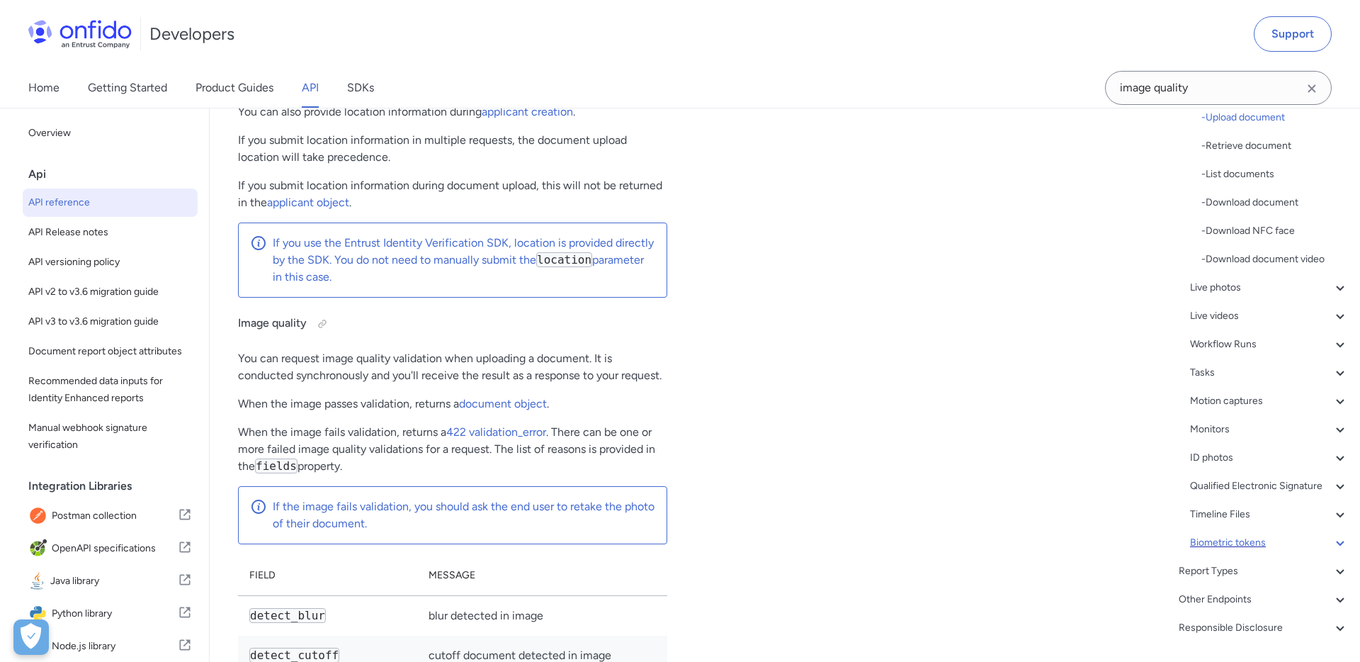
scroll to position [319, 0]
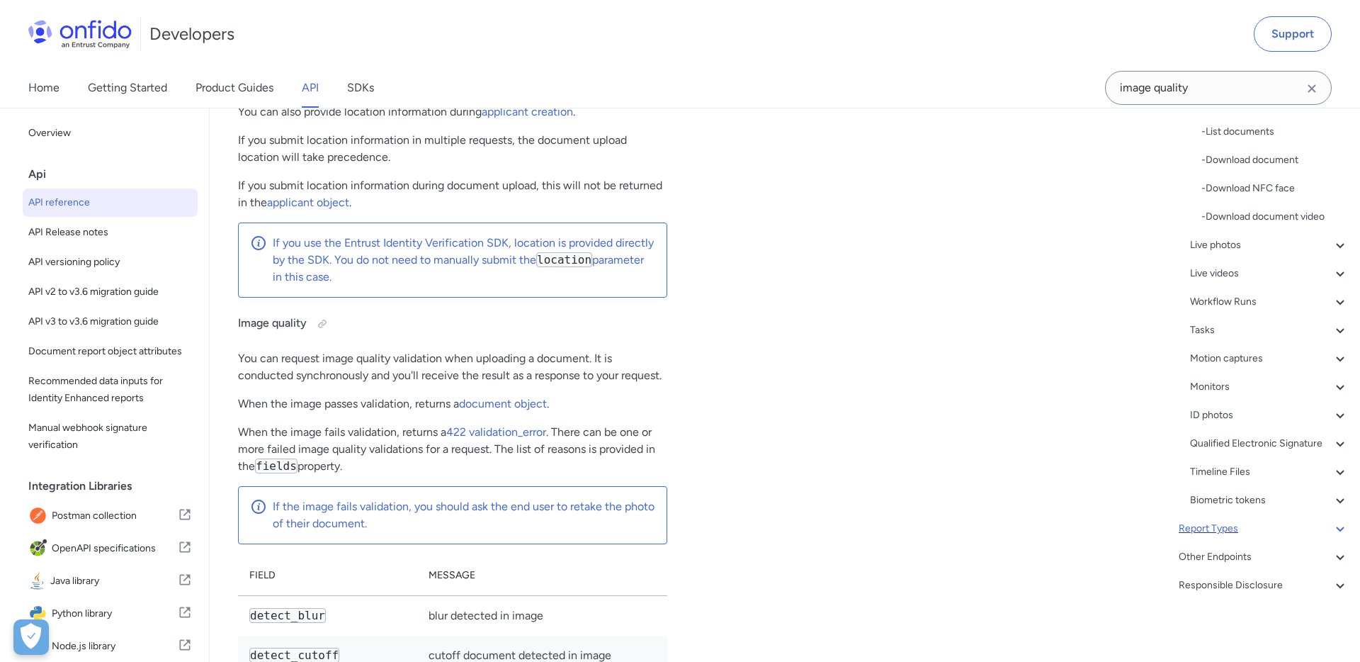
click at [1343, 529] on icon at bounding box center [1340, 528] width 17 height 17
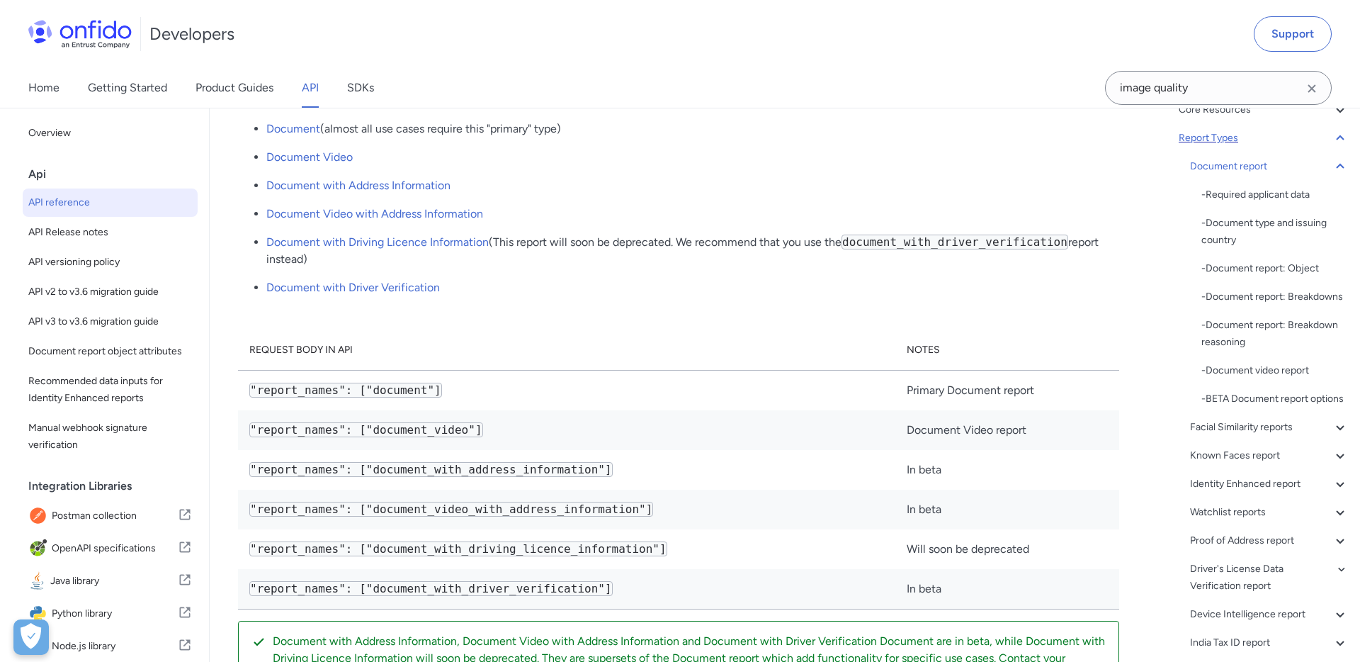
scroll to position [120, 0]
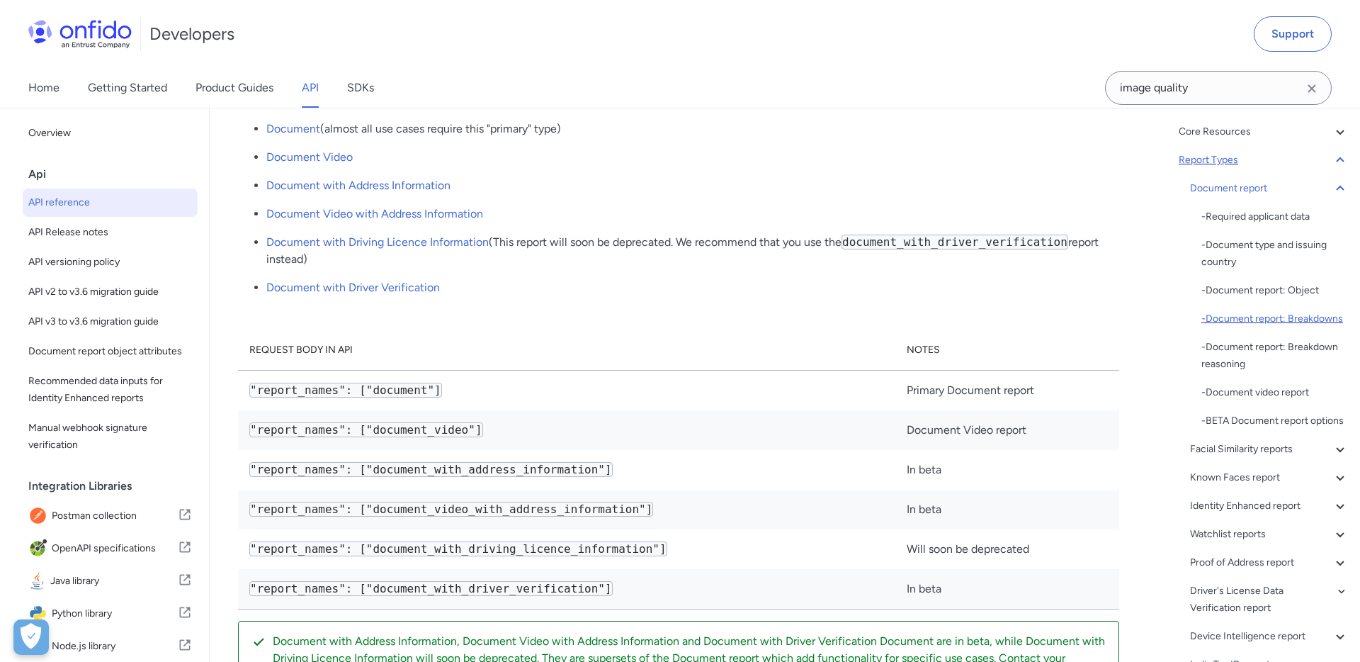
click at [1266, 321] on div "- Document report: Breakdowns" at bounding box center [1275, 318] width 147 height 17
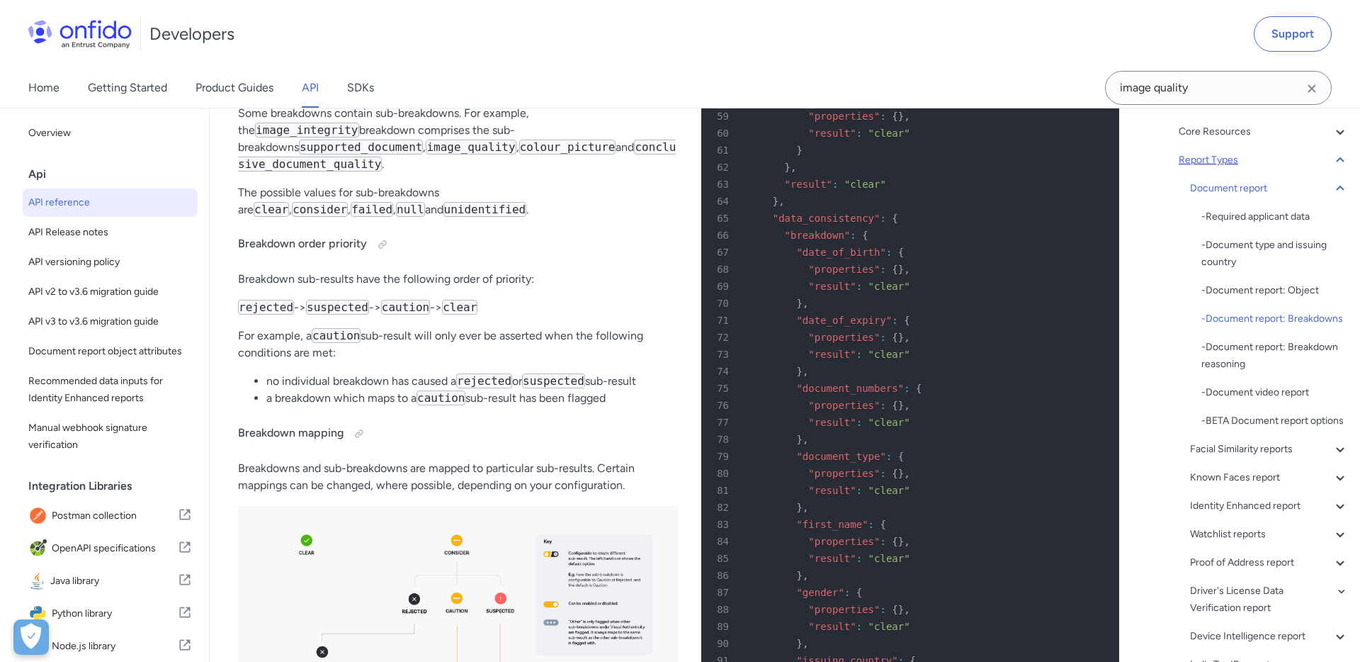
click at [1224, 373] on div "- Required applicant data - Document type and issuing country - Document report…" at bounding box center [1275, 318] width 147 height 221
click at [1227, 352] on div "- Document report: Breakdown reasoning" at bounding box center [1275, 356] width 147 height 34
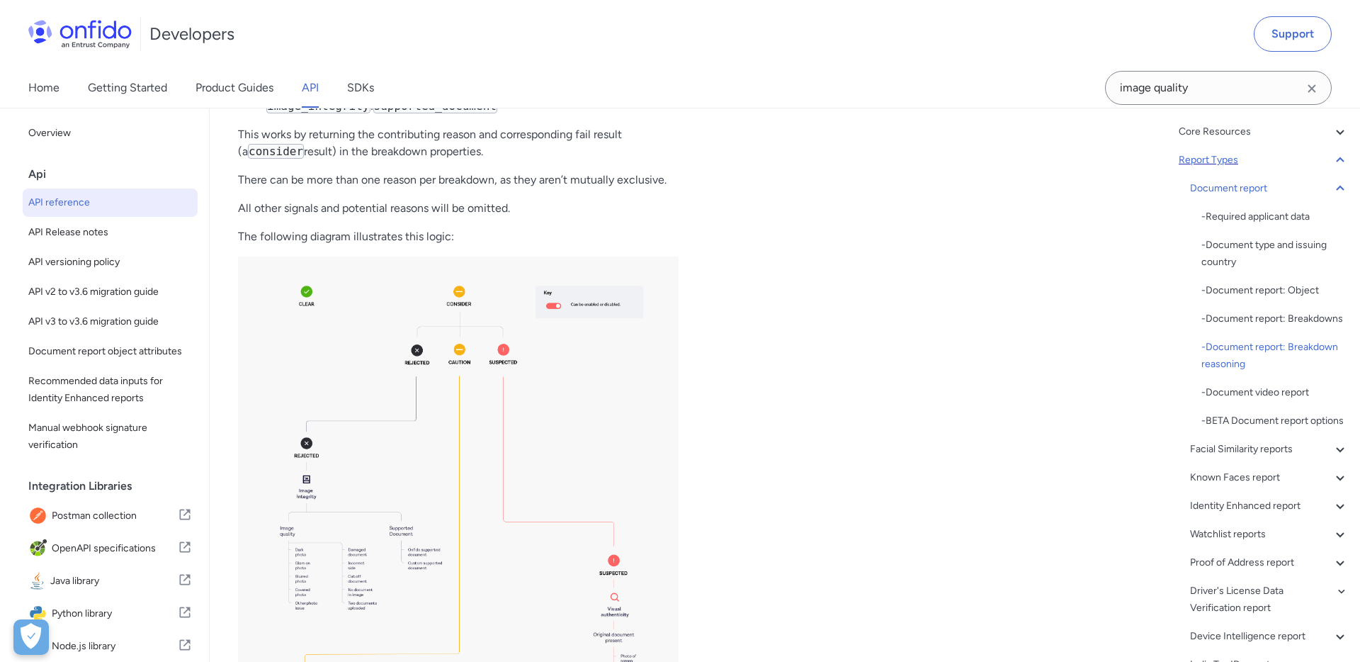
scroll to position [56741, 0]
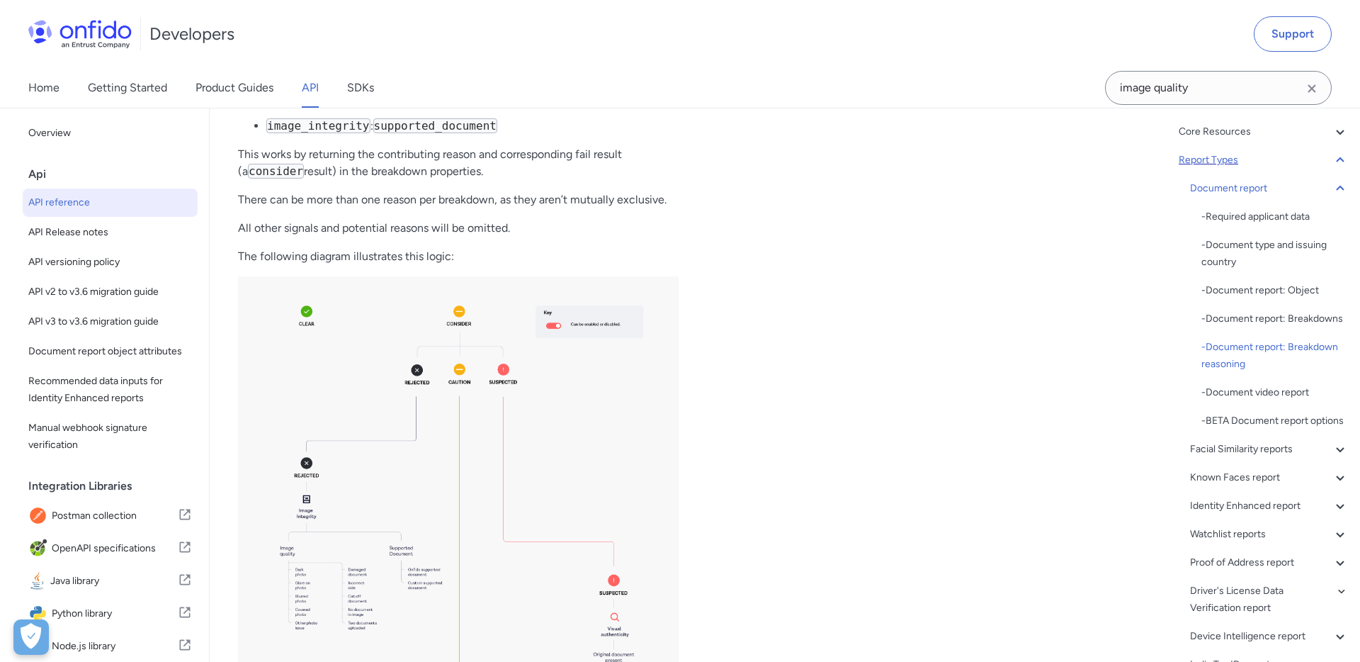
click at [268, 21] on p "We will return a reason whenever a report flags for one of the following breakd…" at bounding box center [458, 12] width 441 height 17
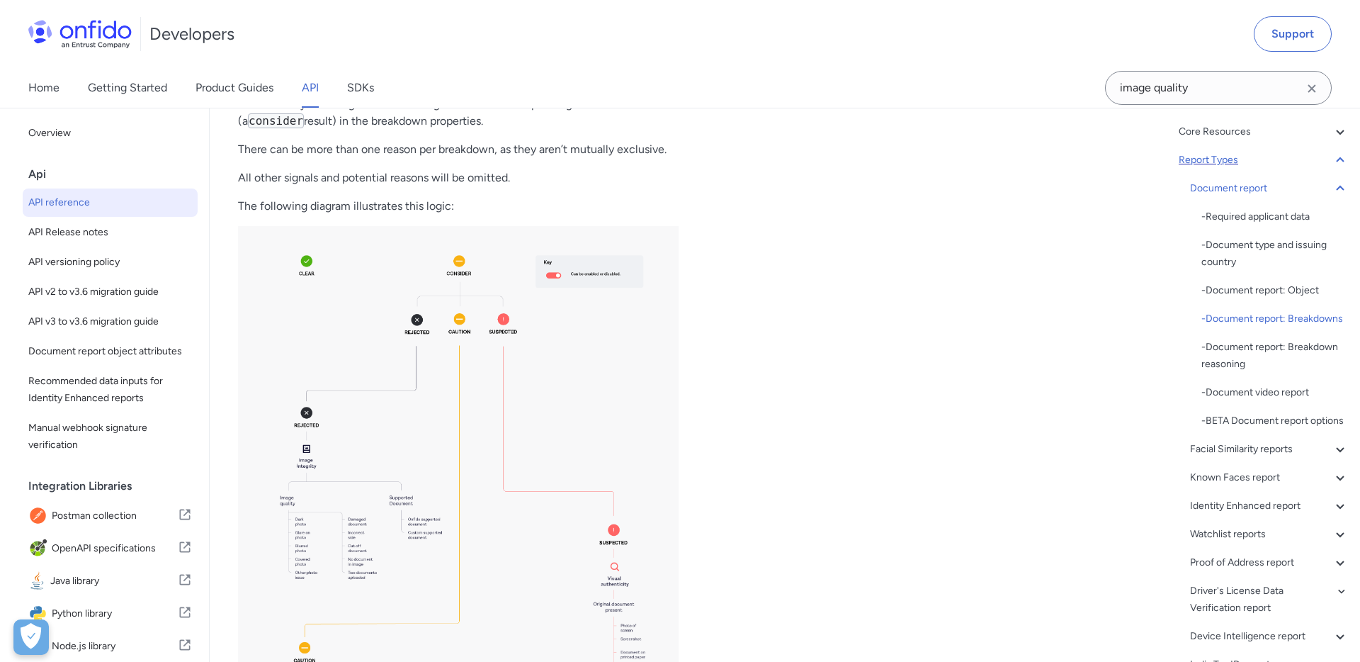
scroll to position [56796, 0]
click at [313, 125] on p "This works by returning the contributing reason and corresponding fail result (…" at bounding box center [458, 108] width 441 height 34
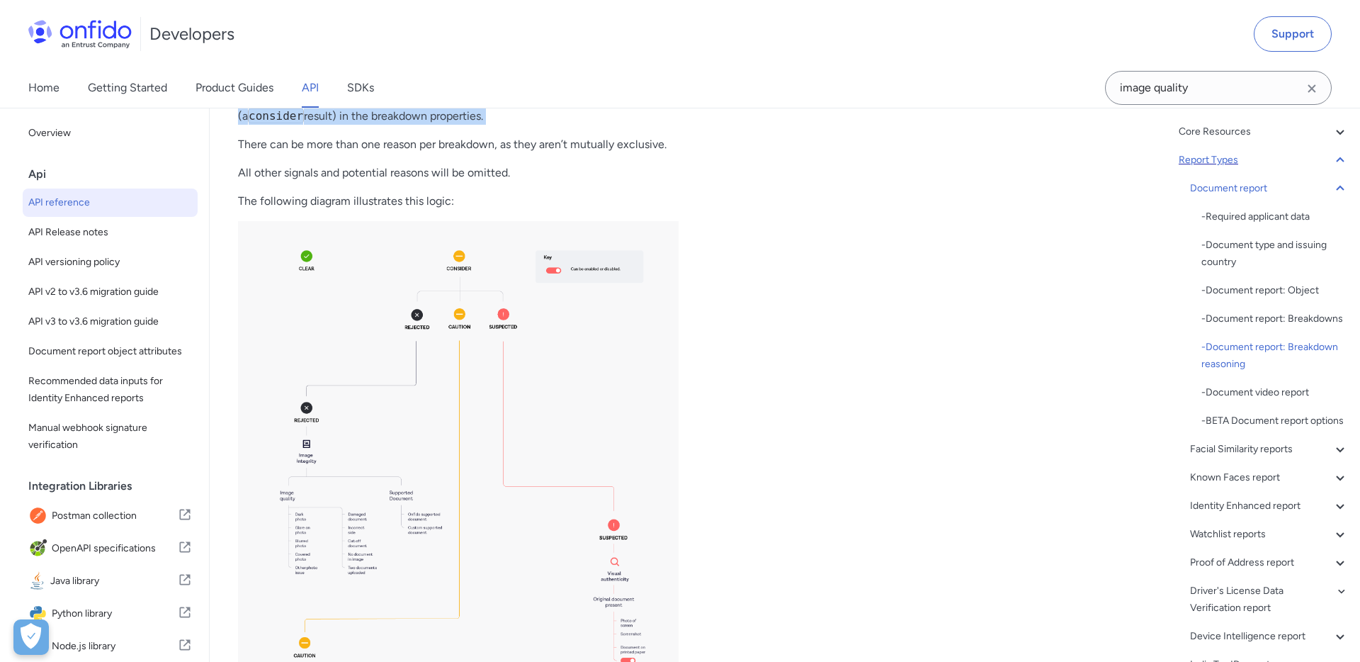
click at [313, 125] on p "This works by returning the contributing reason and corresponding fail result (…" at bounding box center [458, 108] width 441 height 34
click at [345, 153] on p "There can be more than one reason per breakdown, as they aren’t mutually exclus…" at bounding box center [458, 144] width 441 height 17
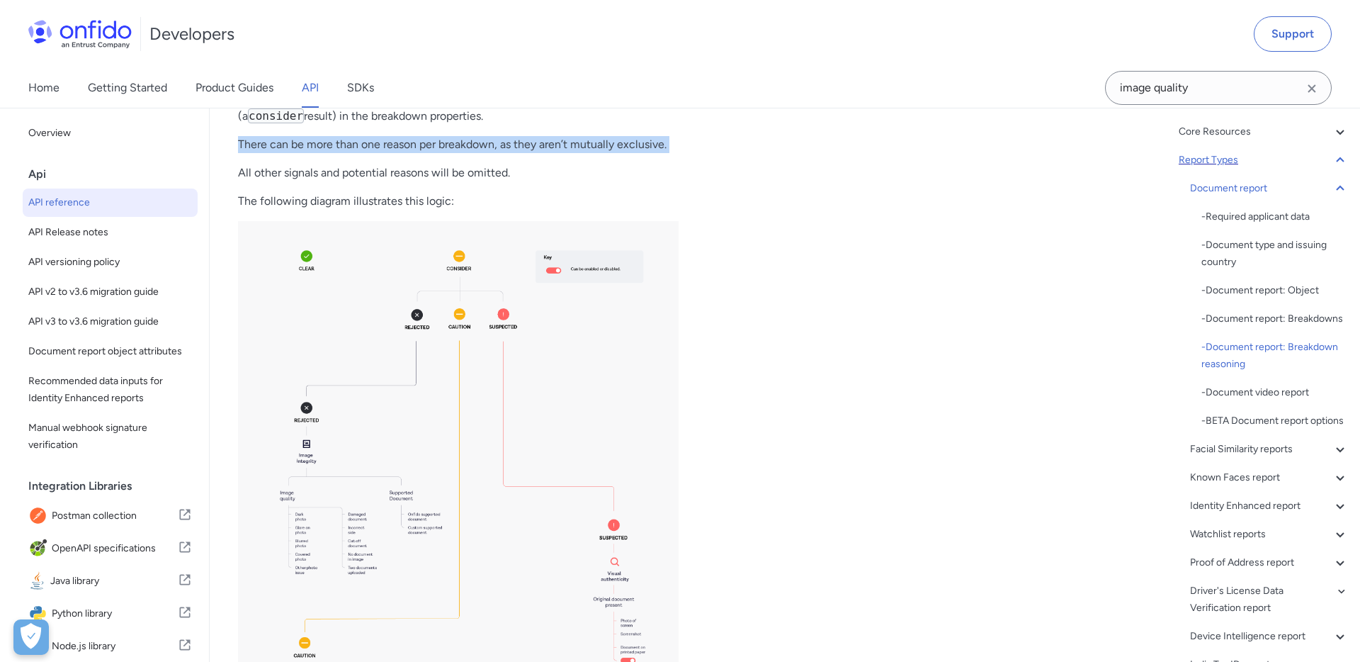
click at [345, 153] on p "There can be more than one reason per breakdown, as they aren’t mutually exclus…" at bounding box center [458, 144] width 441 height 17
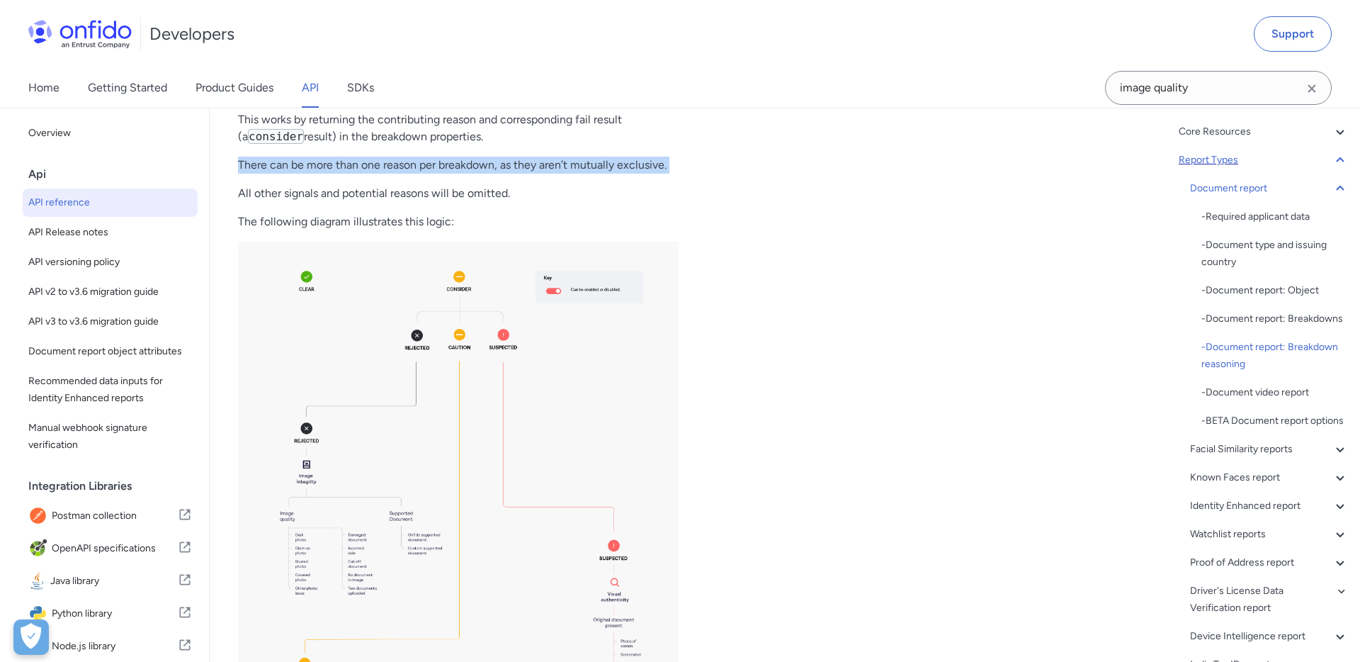
scroll to position [56574, 0]
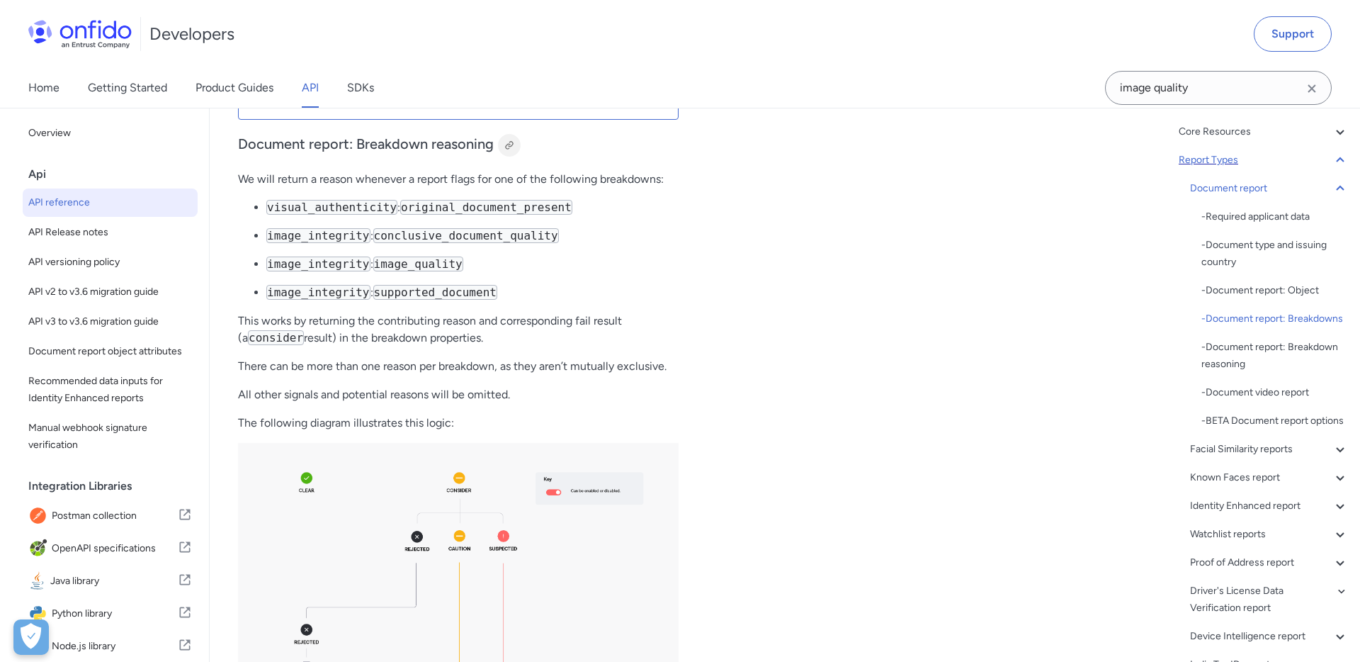
click at [511, 151] on div at bounding box center [509, 145] width 11 height 11
